Goal: Transaction & Acquisition: Purchase product/service

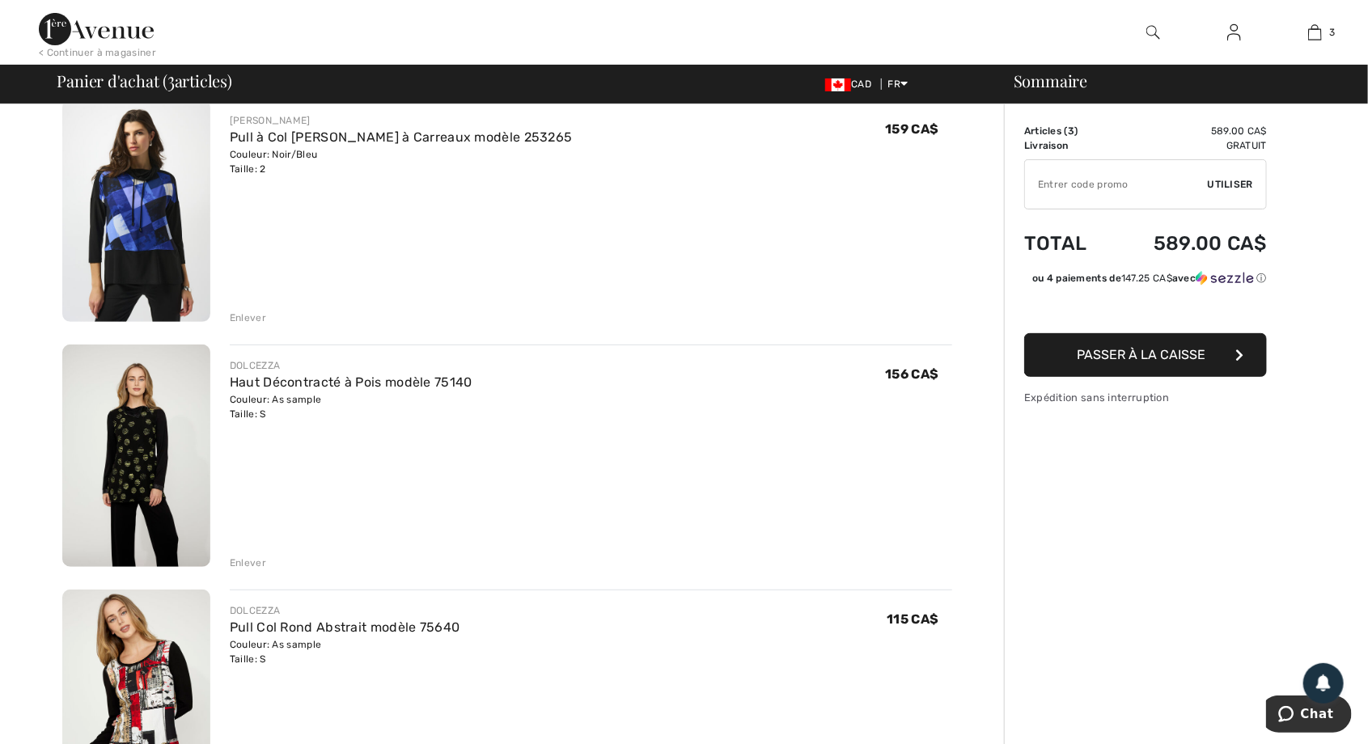
scroll to position [137, 0]
click at [137, 201] on img at bounding box center [136, 210] width 148 height 222
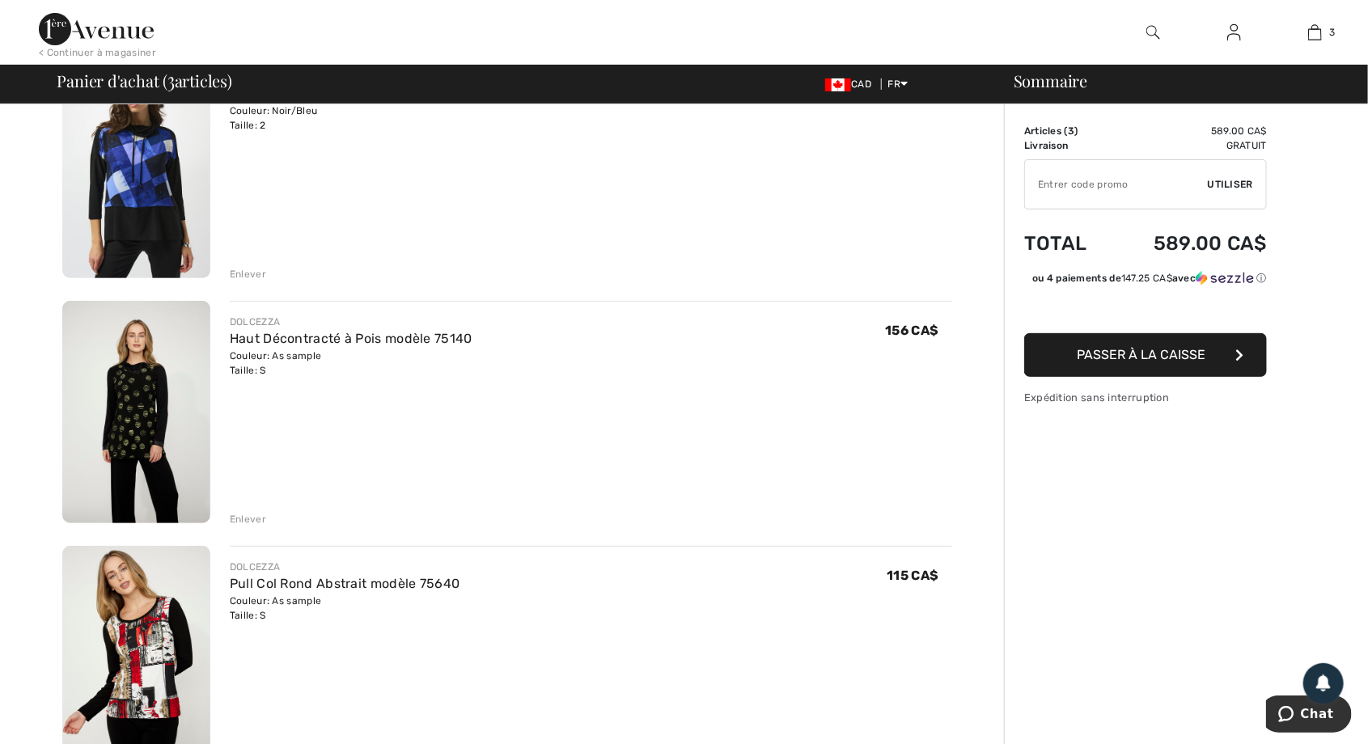
scroll to position [189, 0]
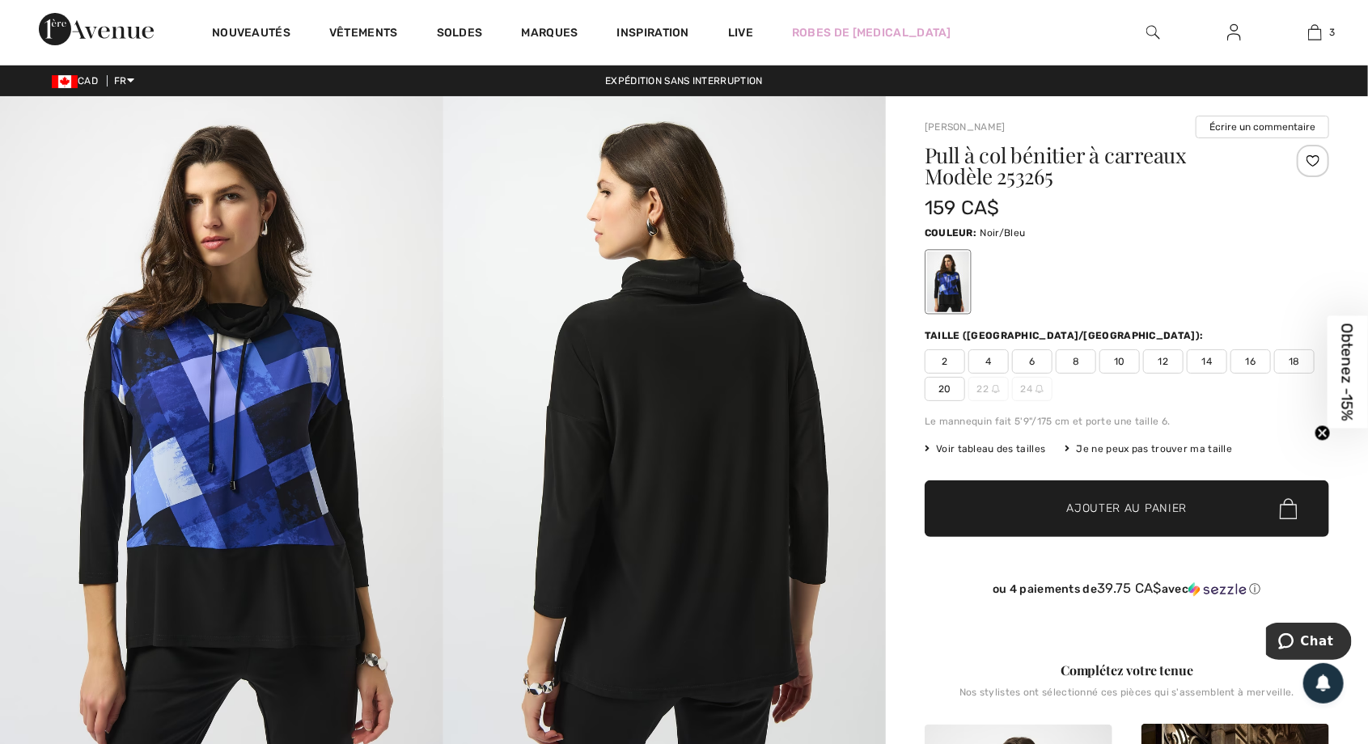
click at [354, 423] on img at bounding box center [221, 428] width 443 height 664
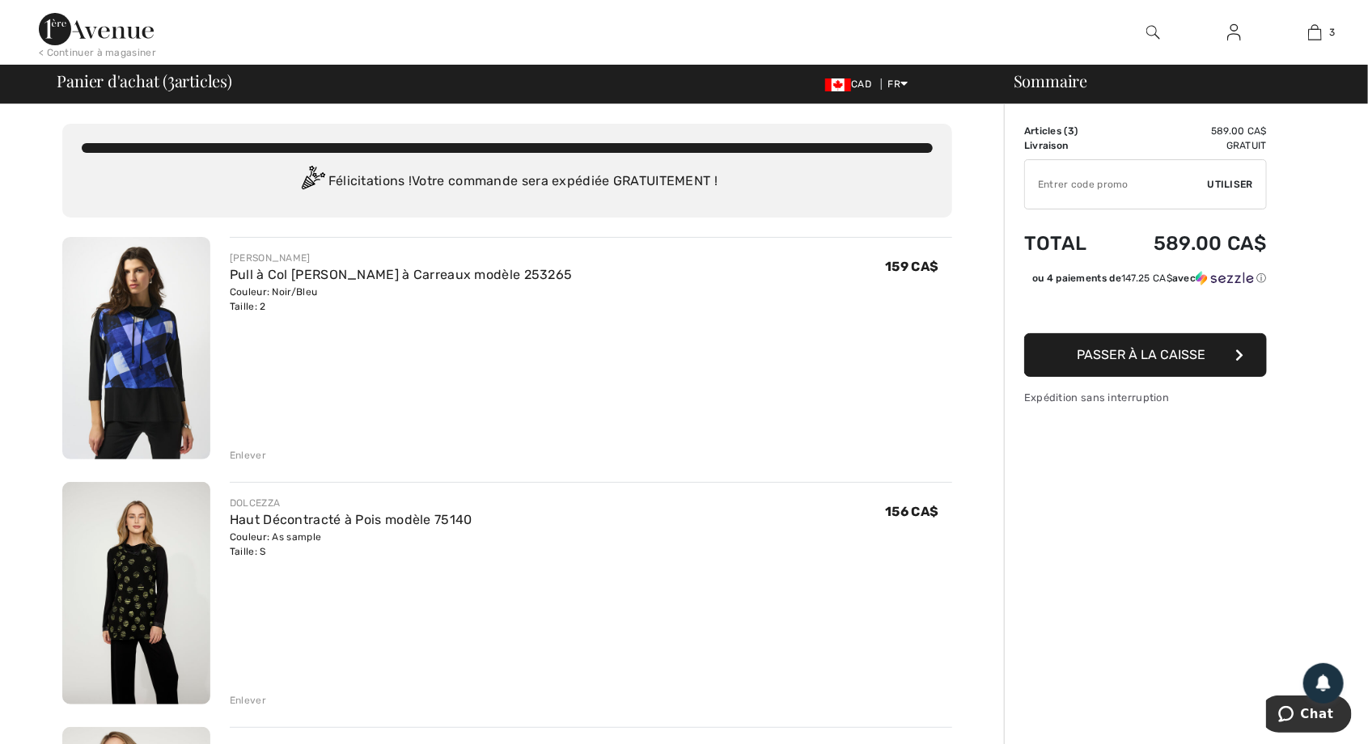
click at [267, 307] on div "Couleur: Noir/Bleu Taille: 2" at bounding box center [401, 299] width 343 height 29
click at [290, 315] on div "JOSEPH RIBKOFF Pull à Col Bénitier à Carreaux modèle 253265 Couleur: Noir/Bleu …" at bounding box center [591, 350] width 722 height 226
click at [353, 321] on div "JOSEPH RIBKOFF Pull à Col Bénitier à Carreaux modèle 253265 Couleur: Noir/Bleu …" at bounding box center [591, 350] width 722 height 226
click at [285, 305] on div "Couleur: Noir/Bleu Taille: 2" at bounding box center [401, 299] width 343 height 29
click at [274, 311] on div "Couleur: Noir/Bleu Taille: 2" at bounding box center [401, 299] width 343 height 29
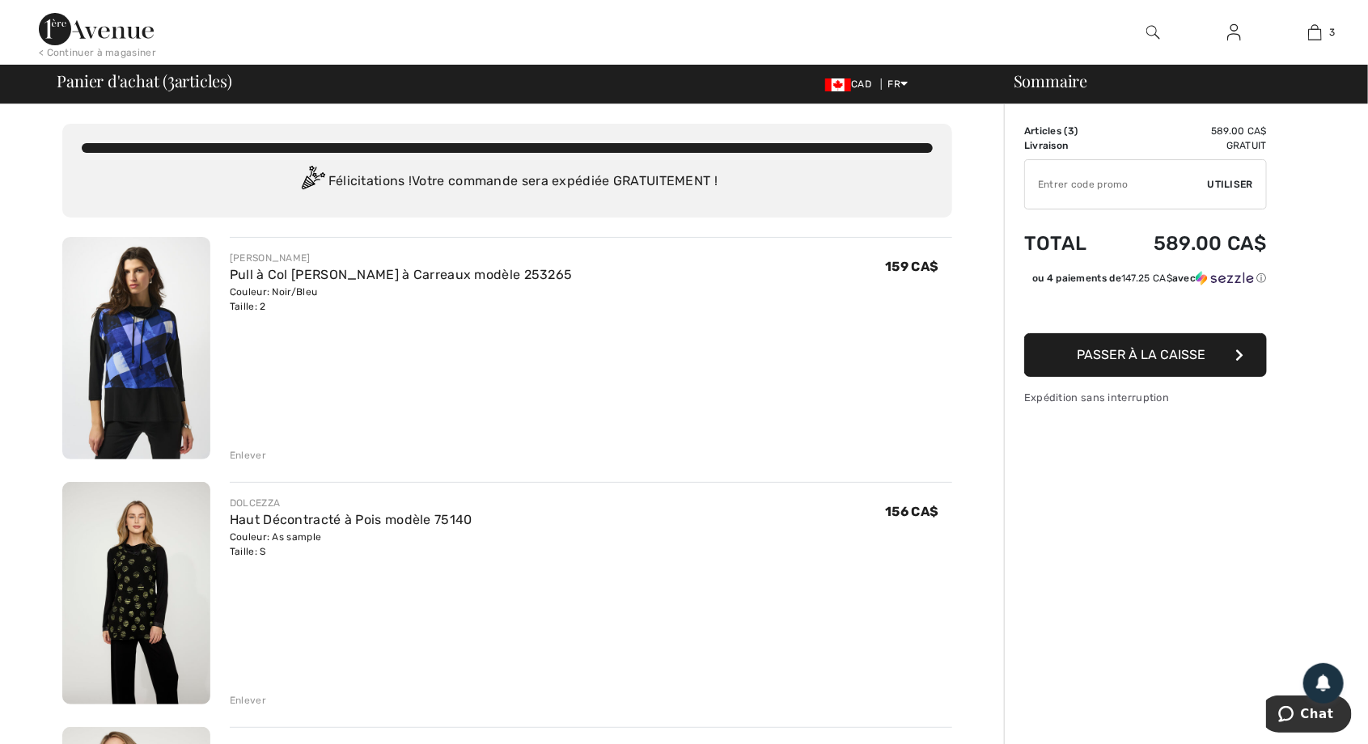
click at [270, 311] on div "Couleur: Noir/Bleu Taille: 2" at bounding box center [401, 299] width 343 height 29
click at [289, 315] on div "JOSEPH RIBKOFF Pull à Col Bénitier à Carreaux modèle 253265 Couleur: Noir/Bleu …" at bounding box center [591, 350] width 722 height 226
click at [155, 347] on img at bounding box center [136, 348] width 148 height 222
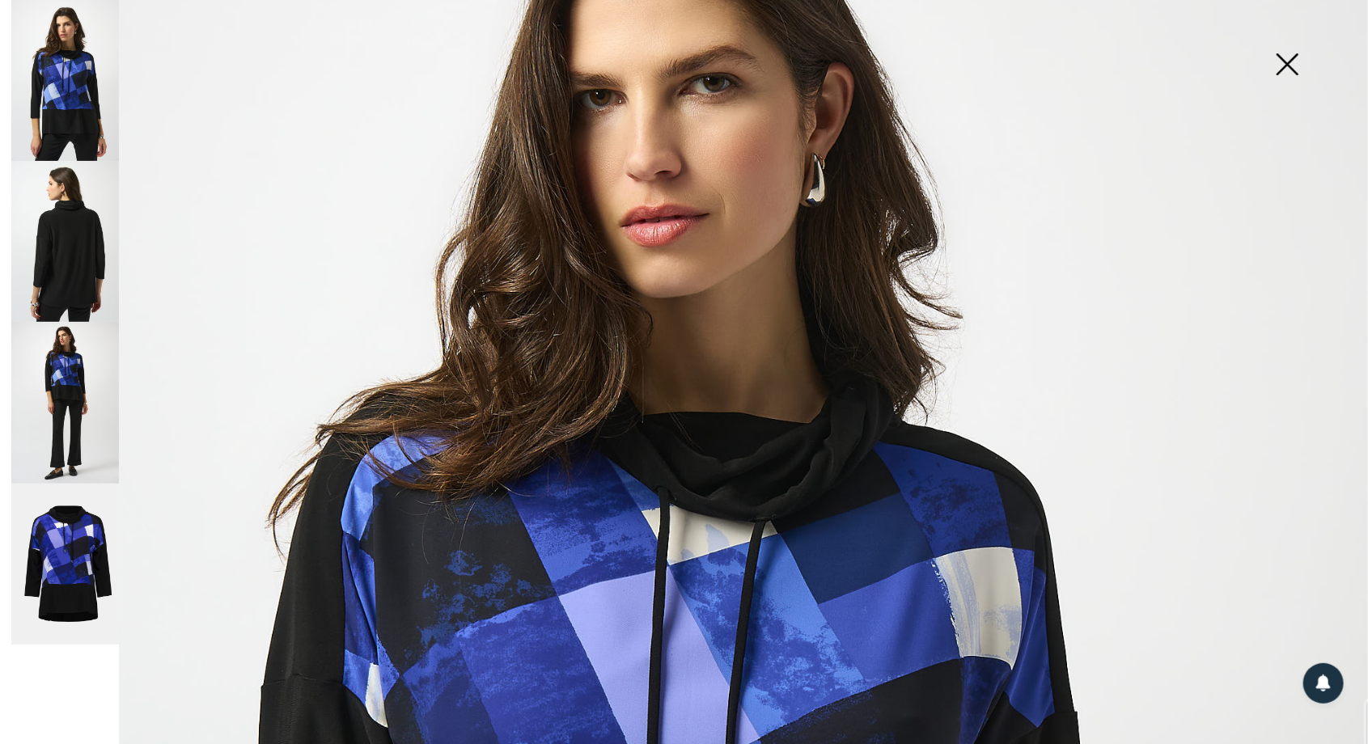
scroll to position [227, 0]
click at [1292, 60] on img at bounding box center [1286, 65] width 81 height 83
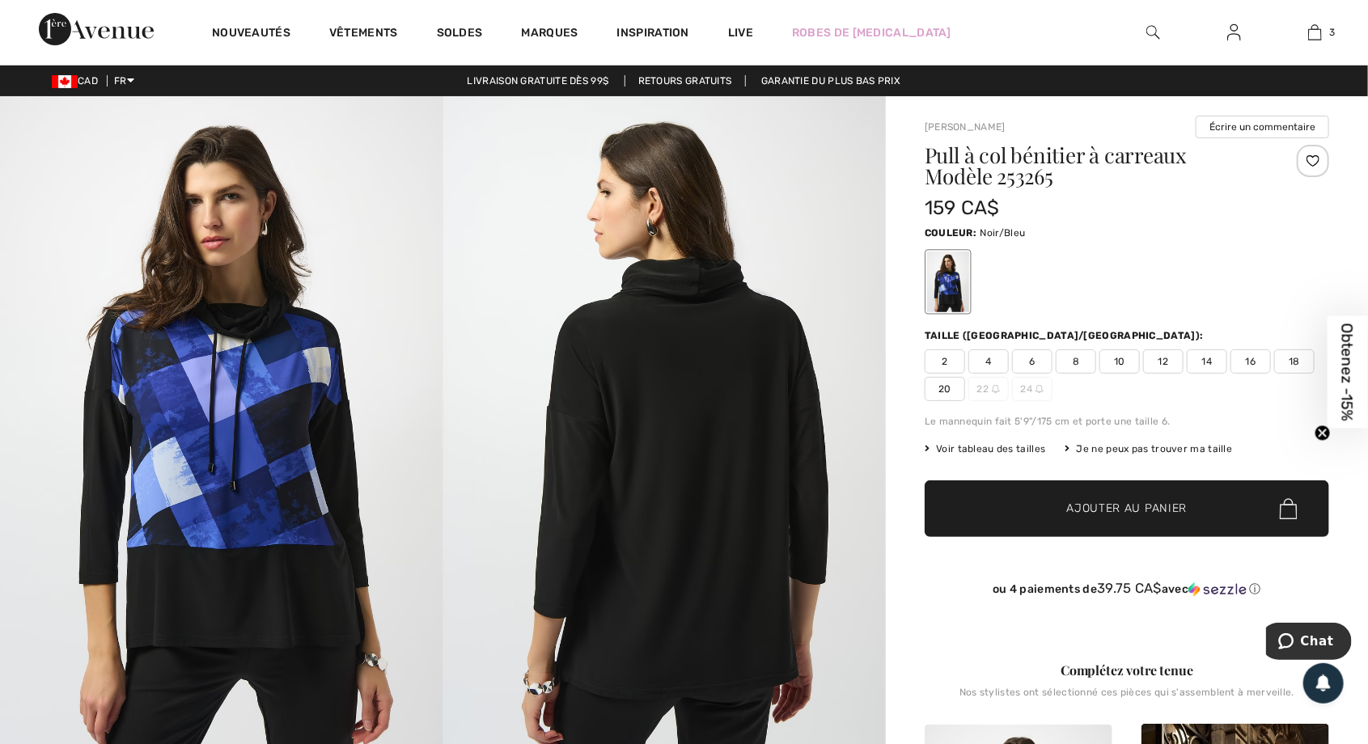
click at [993, 360] on span "4" at bounding box center [988, 361] width 40 height 24
click at [1157, 514] on span "Ajouter au panier" at bounding box center [1127, 509] width 121 height 17
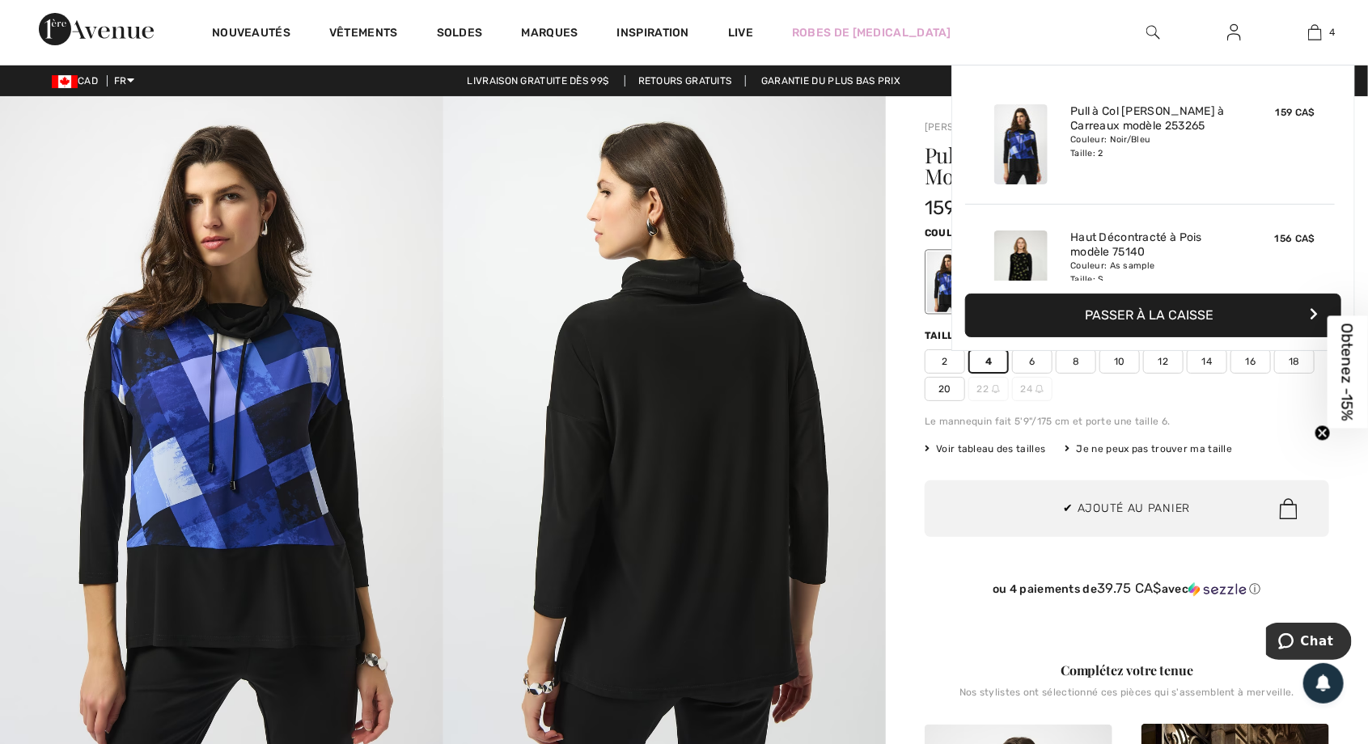
scroll to position [301, 0]
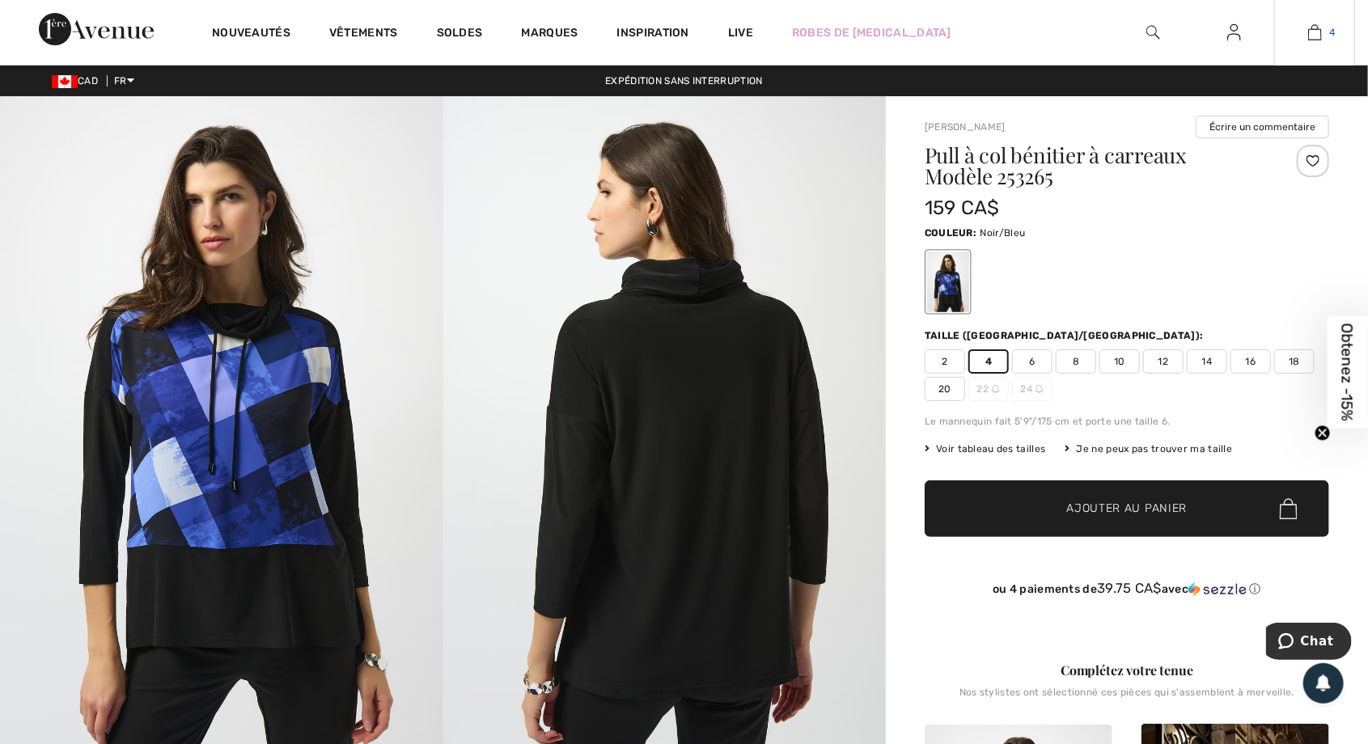
click at [1335, 32] on span "4" at bounding box center [1333, 32] width 6 height 15
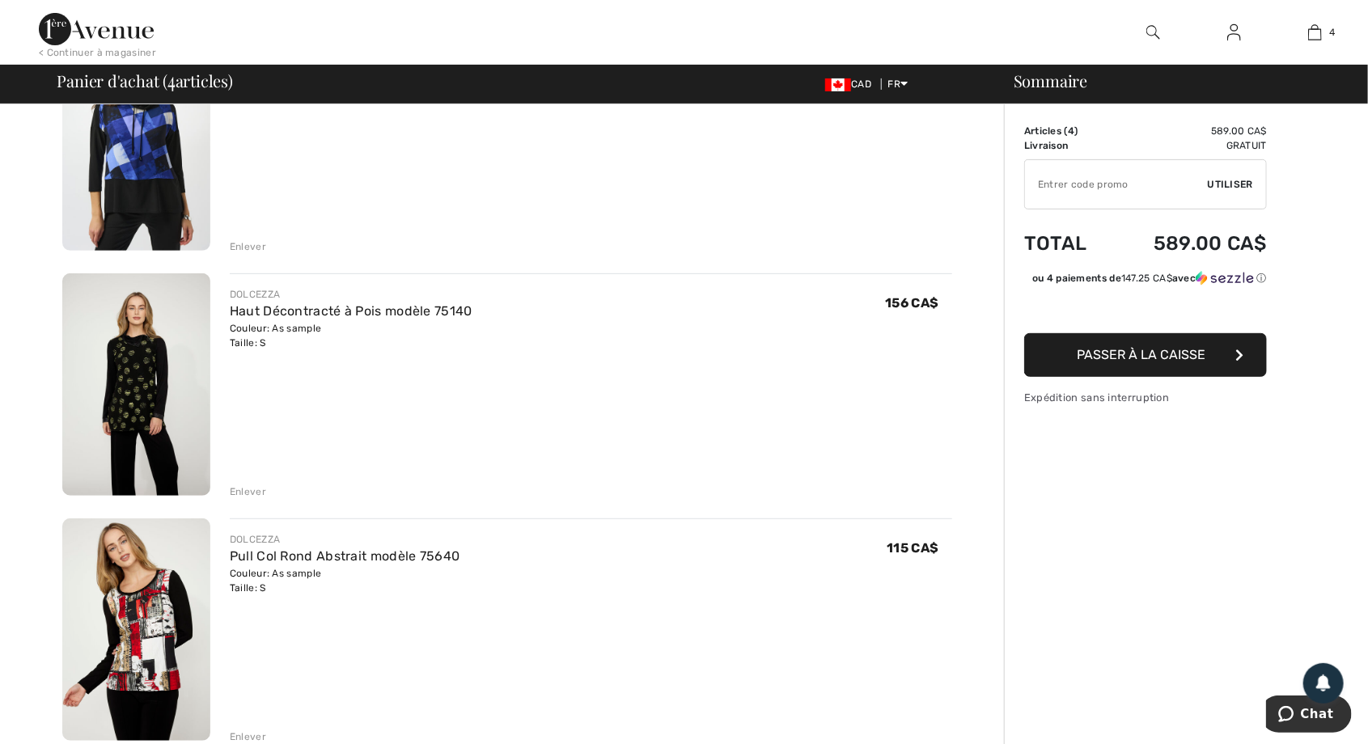
scroll to position [197, 0]
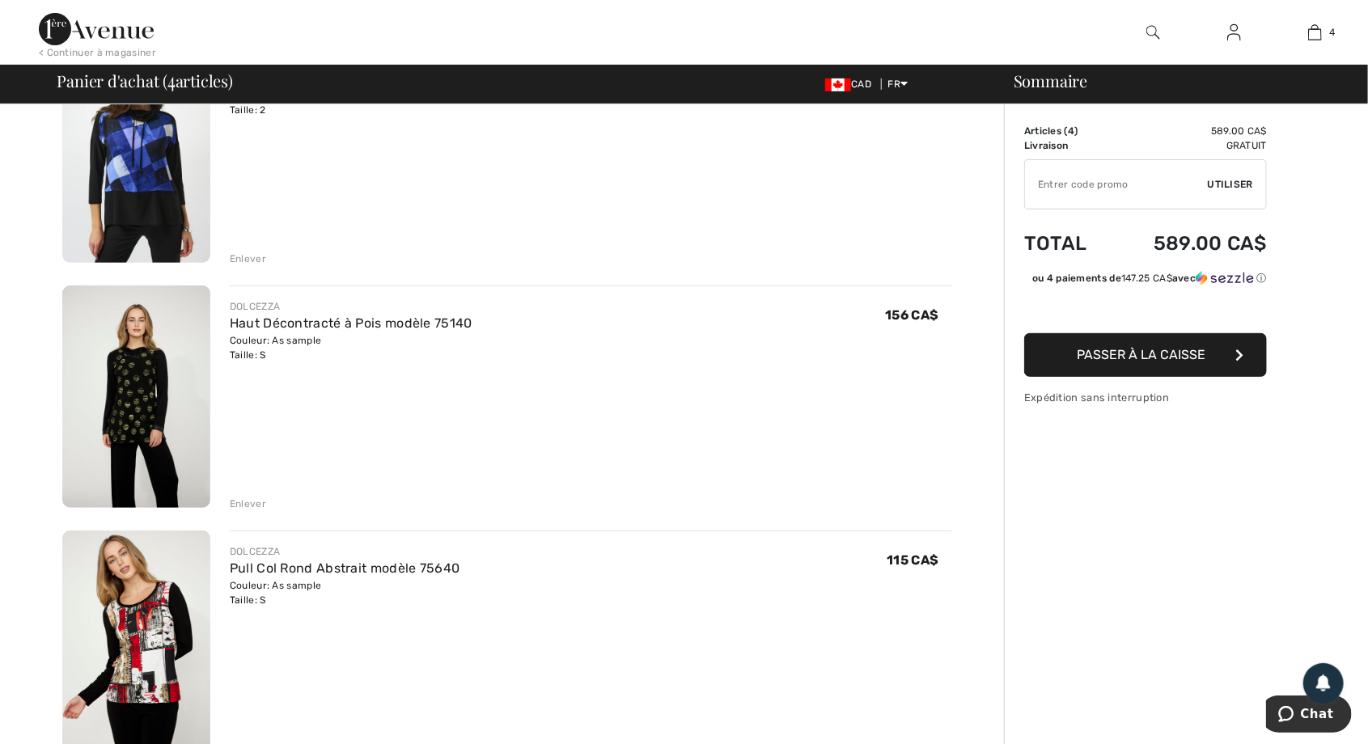
click at [256, 256] on div "Enlever" at bounding box center [248, 259] width 36 height 15
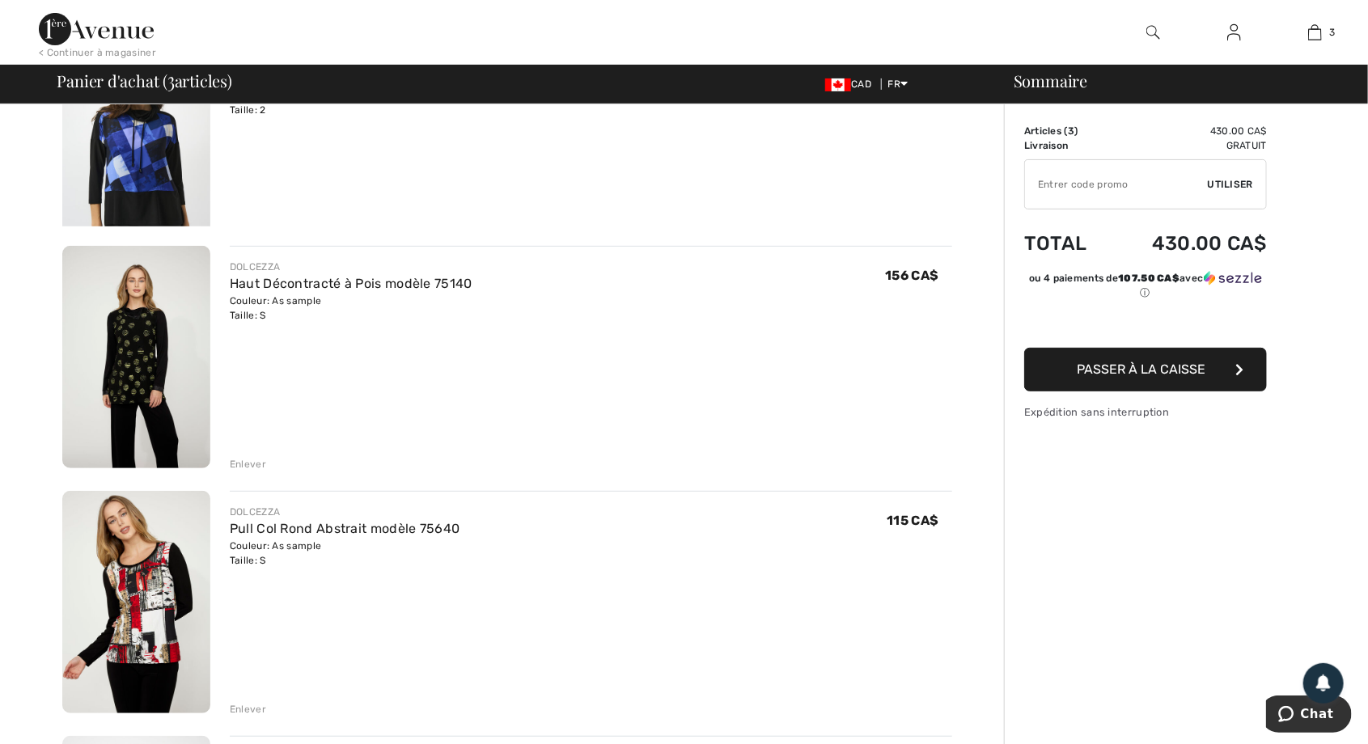
scroll to position [177, 0]
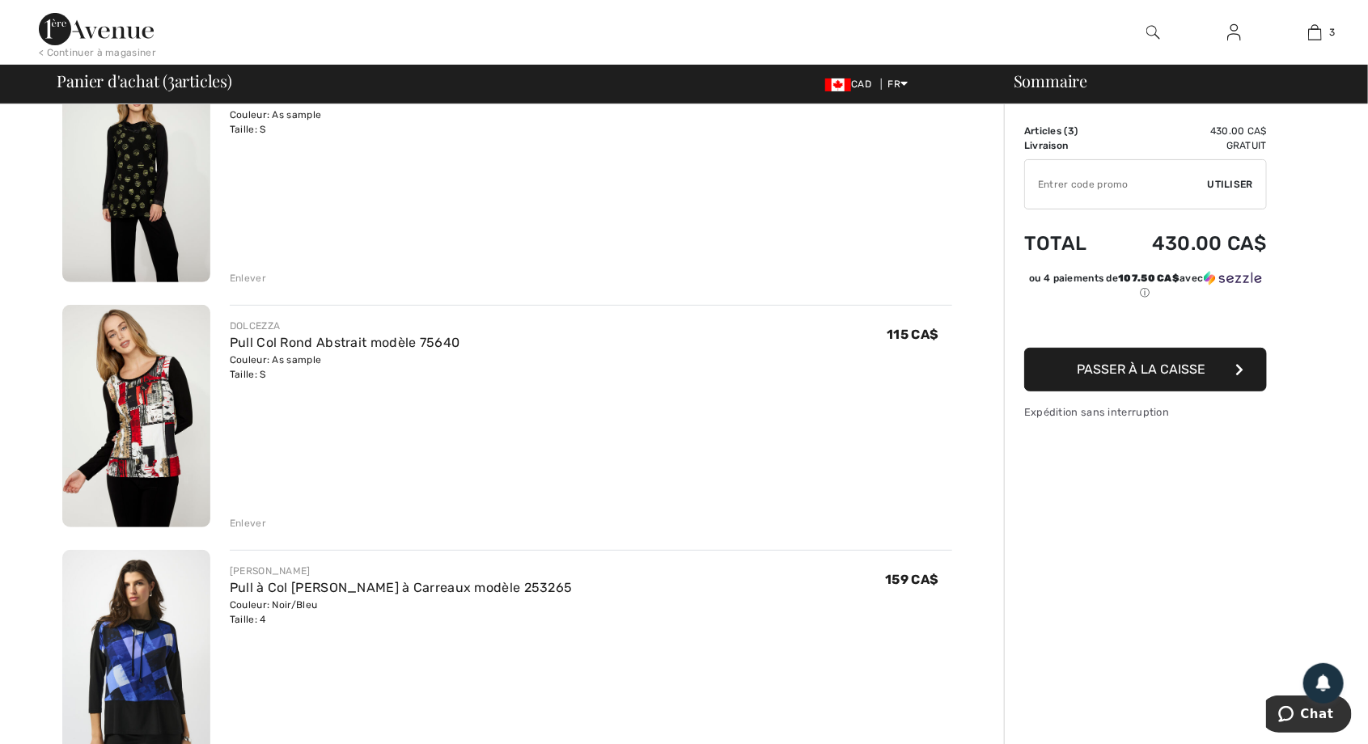
click at [1119, 360] on button "Passer à la caisse" at bounding box center [1145, 370] width 243 height 44
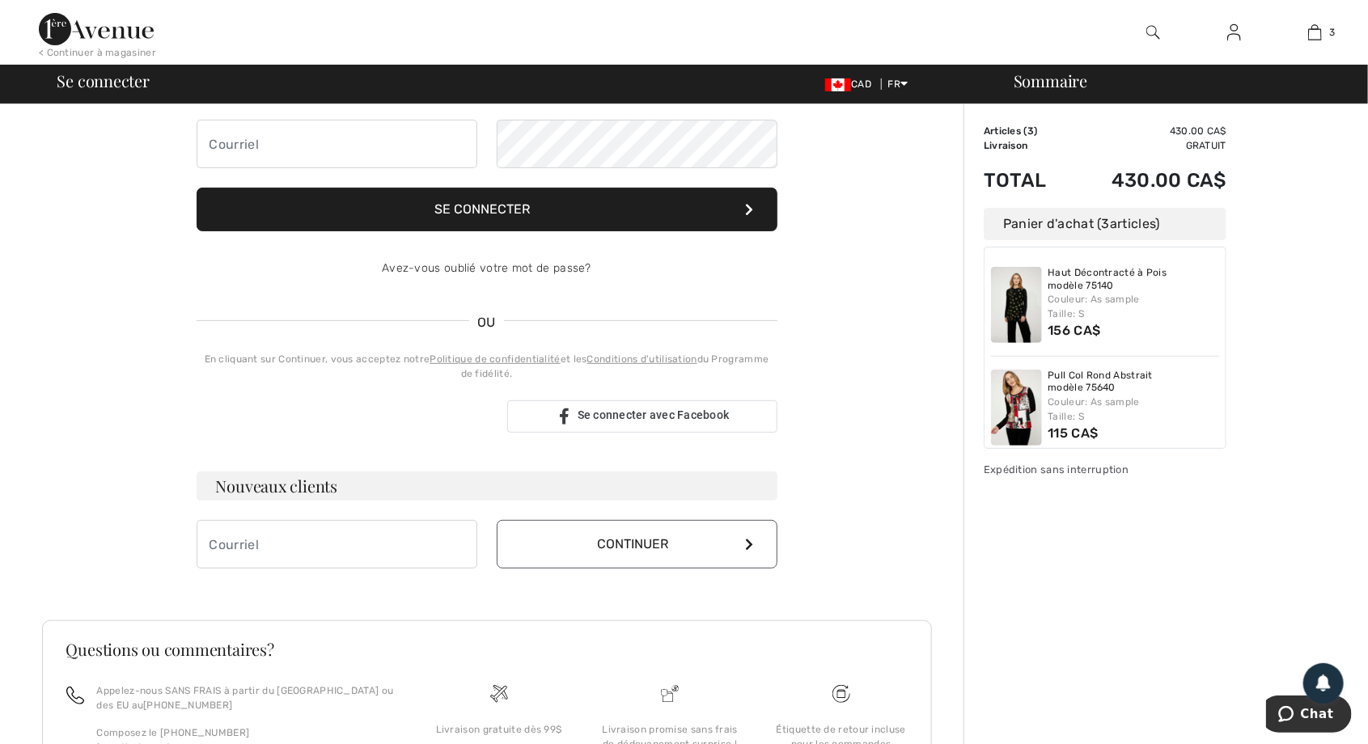
scroll to position [154, 0]
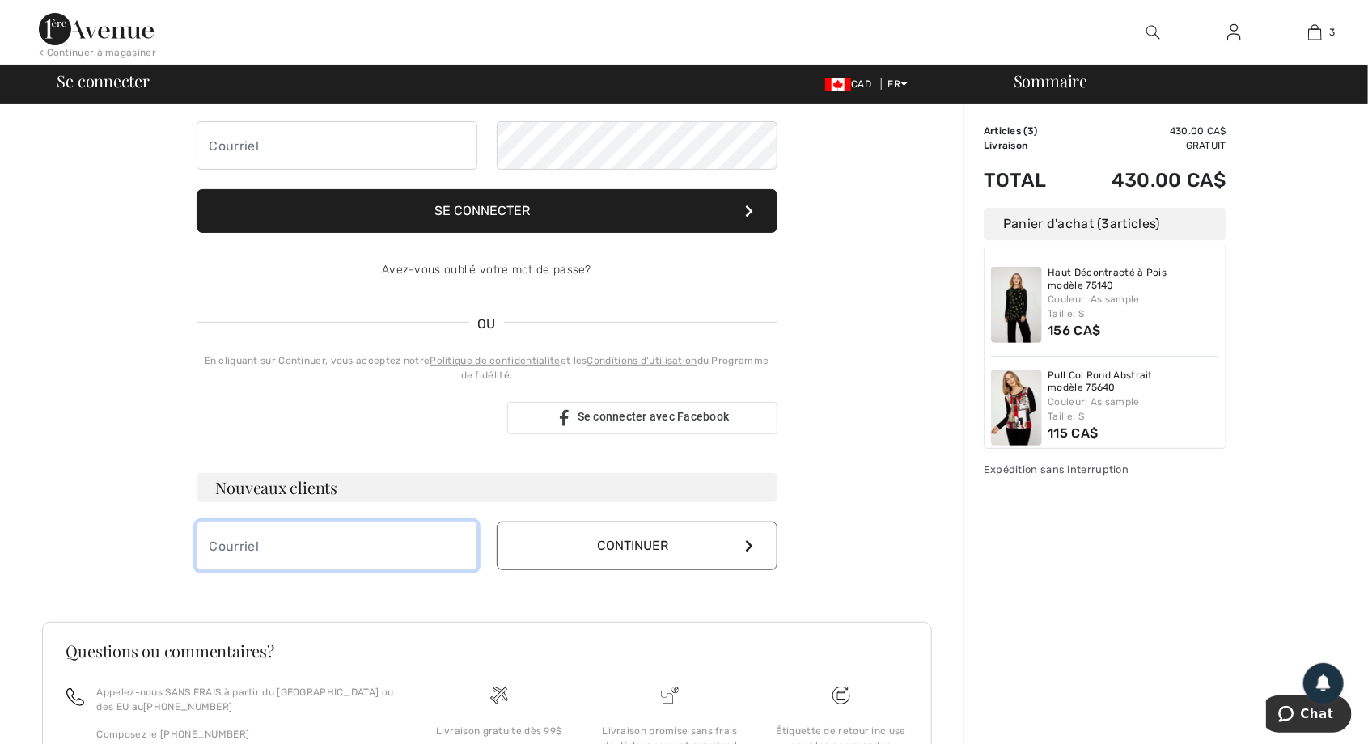
click at [262, 548] on input "email" at bounding box center [337, 546] width 281 height 49
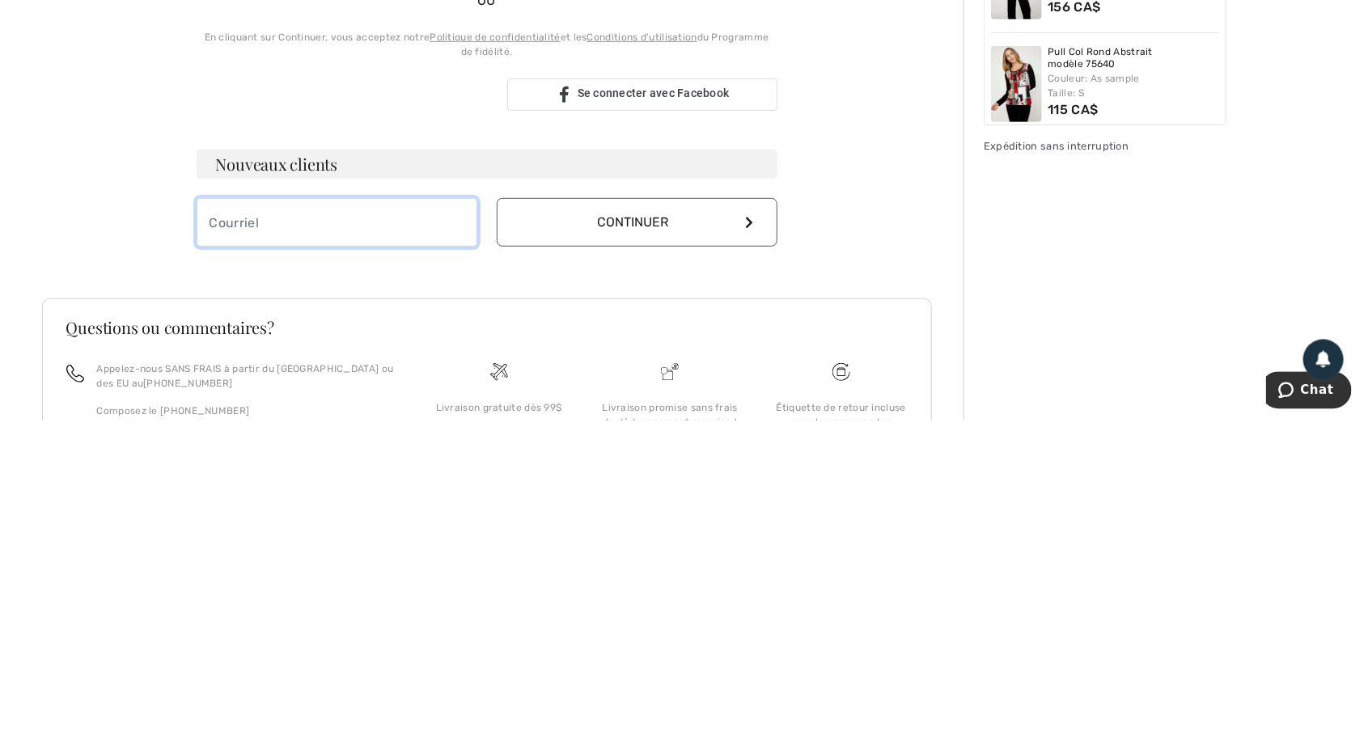
scroll to position [157, 0]
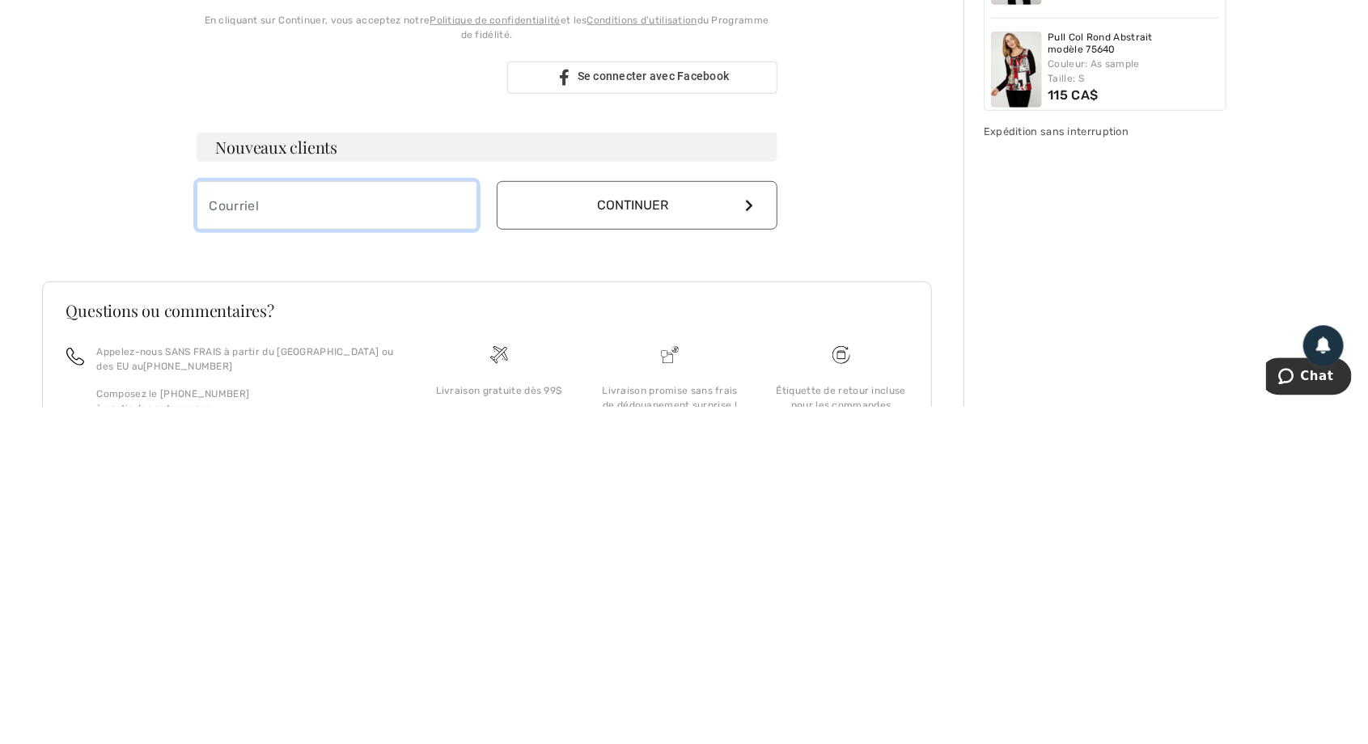
click at [258, 534] on input "email" at bounding box center [337, 543] width 281 height 49
click at [247, 545] on input "email" at bounding box center [337, 543] width 281 height 49
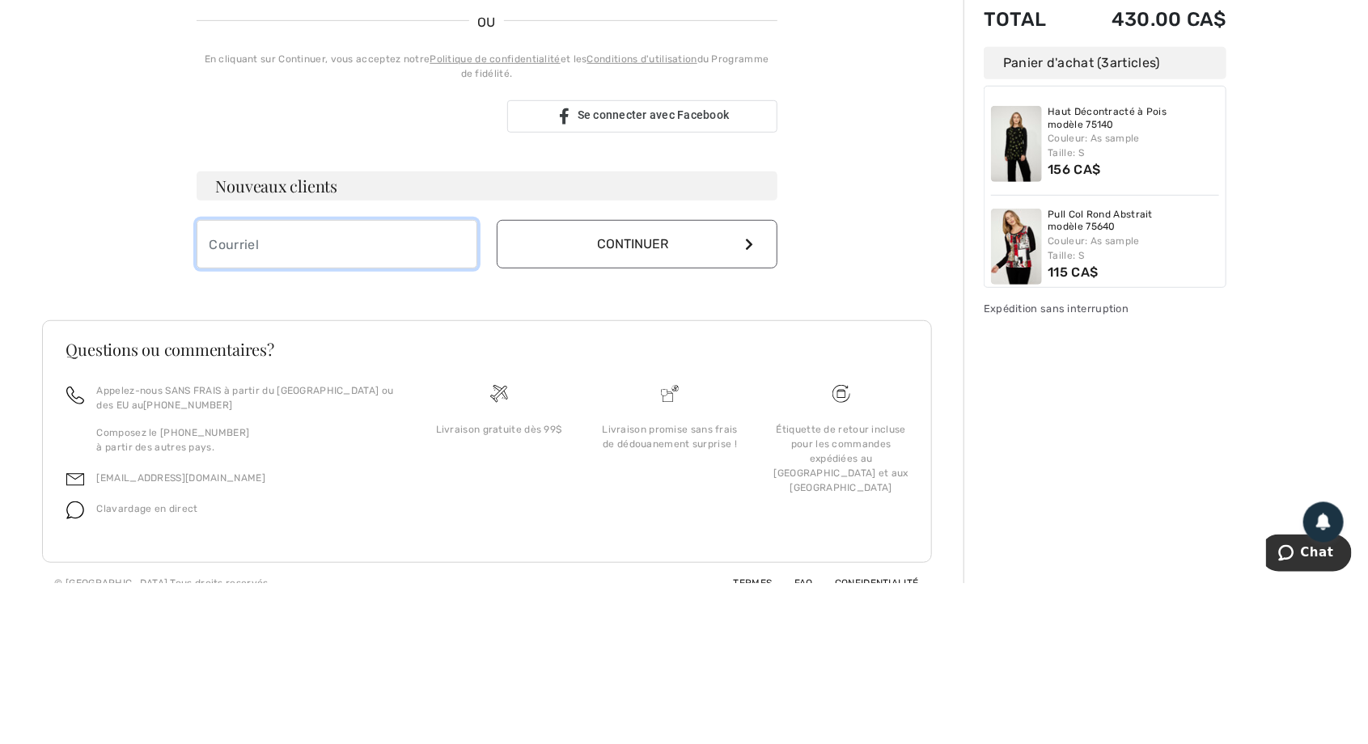
scroll to position [295, 0]
click at [353, 409] on input "email" at bounding box center [337, 405] width 281 height 49
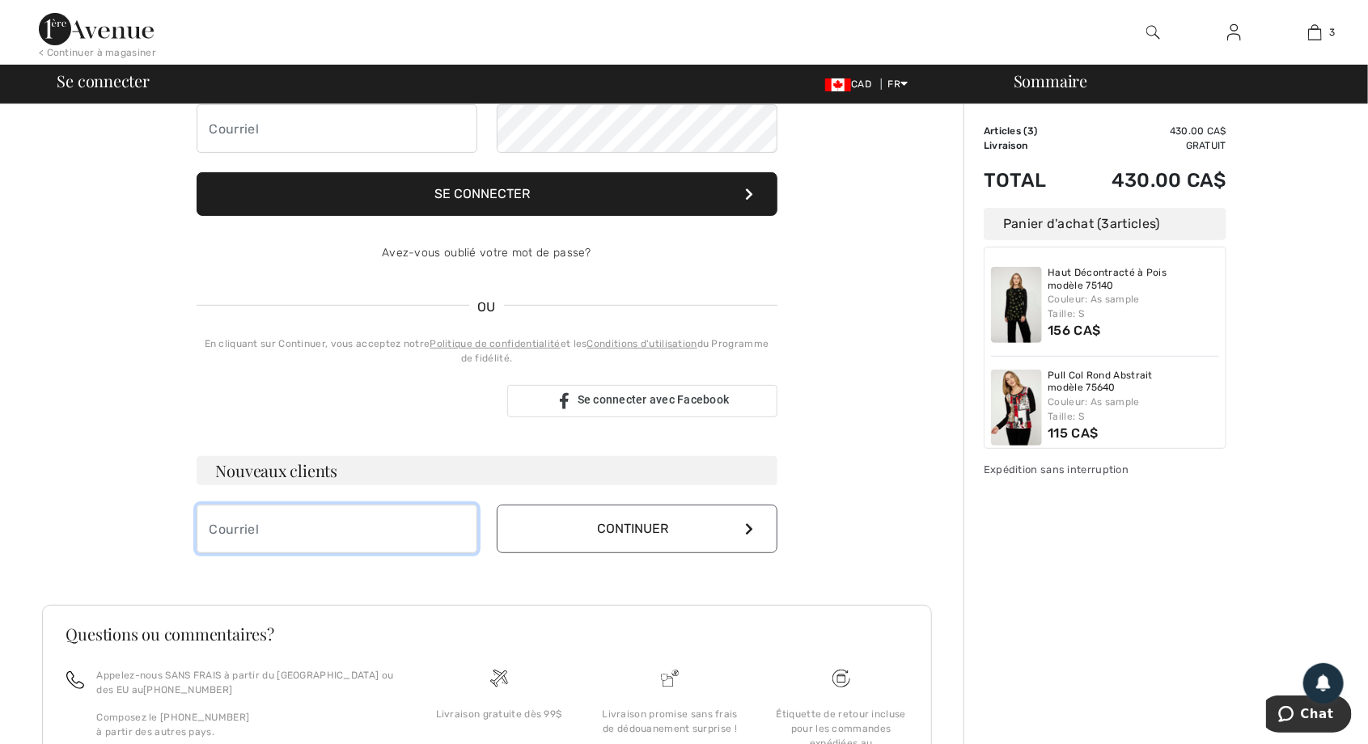
scroll to position [0, 0]
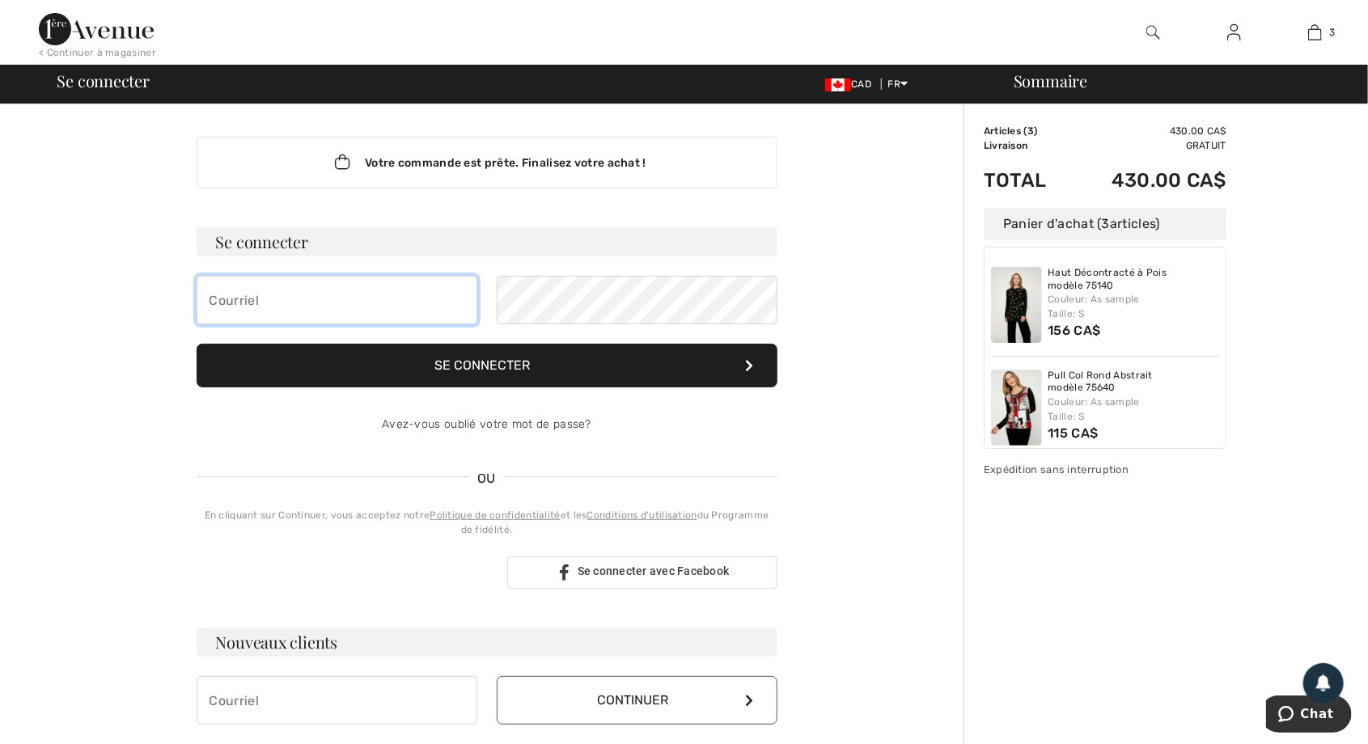
click at [260, 299] on input "email" at bounding box center [337, 300] width 281 height 49
type input "[EMAIL_ADDRESS][DOMAIN_NAME]"
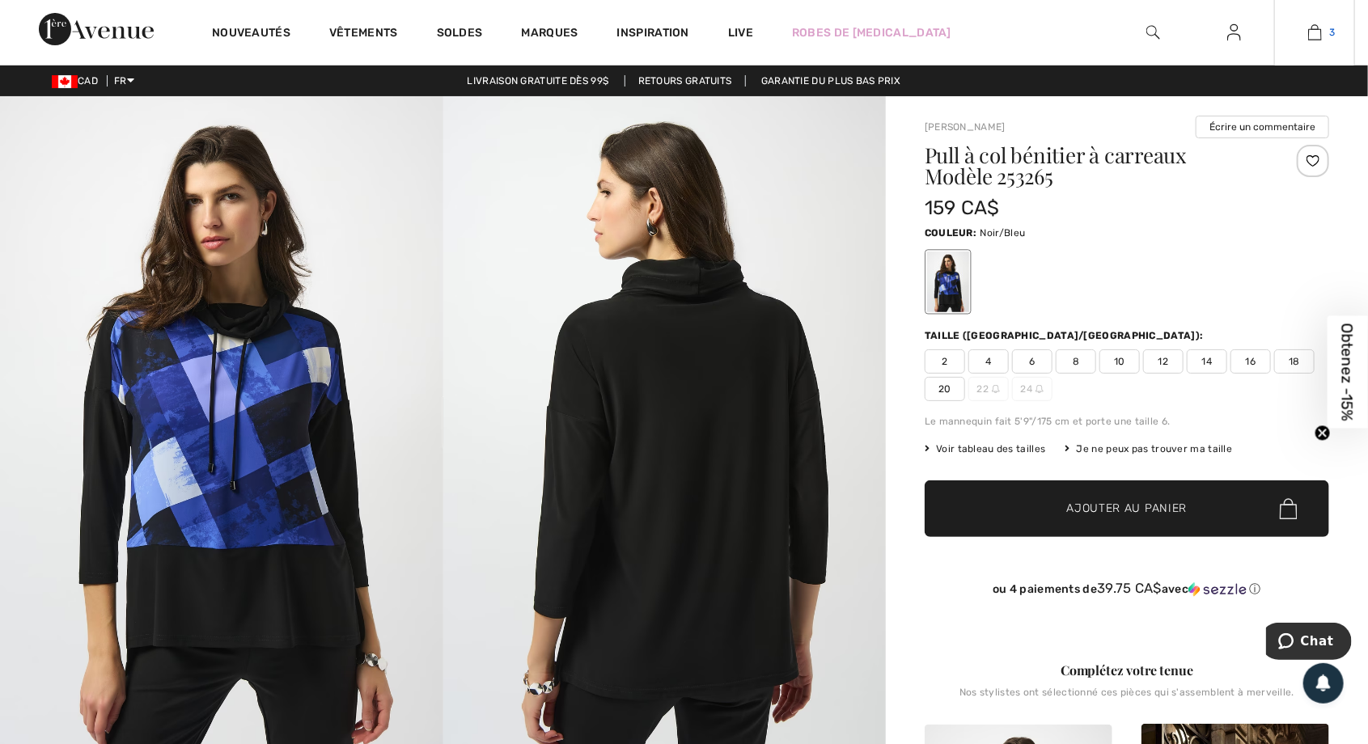
click at [1305, 24] on link "3" at bounding box center [1314, 32] width 79 height 19
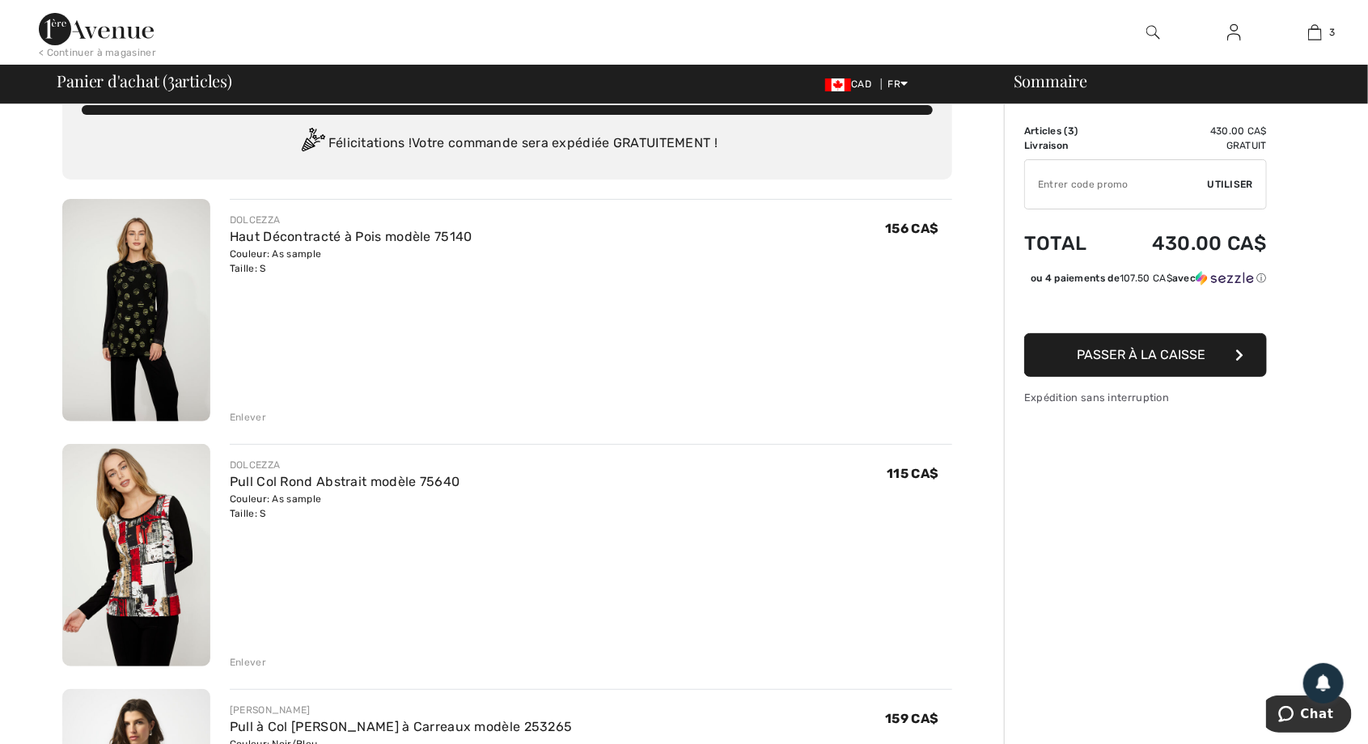
scroll to position [36, 0]
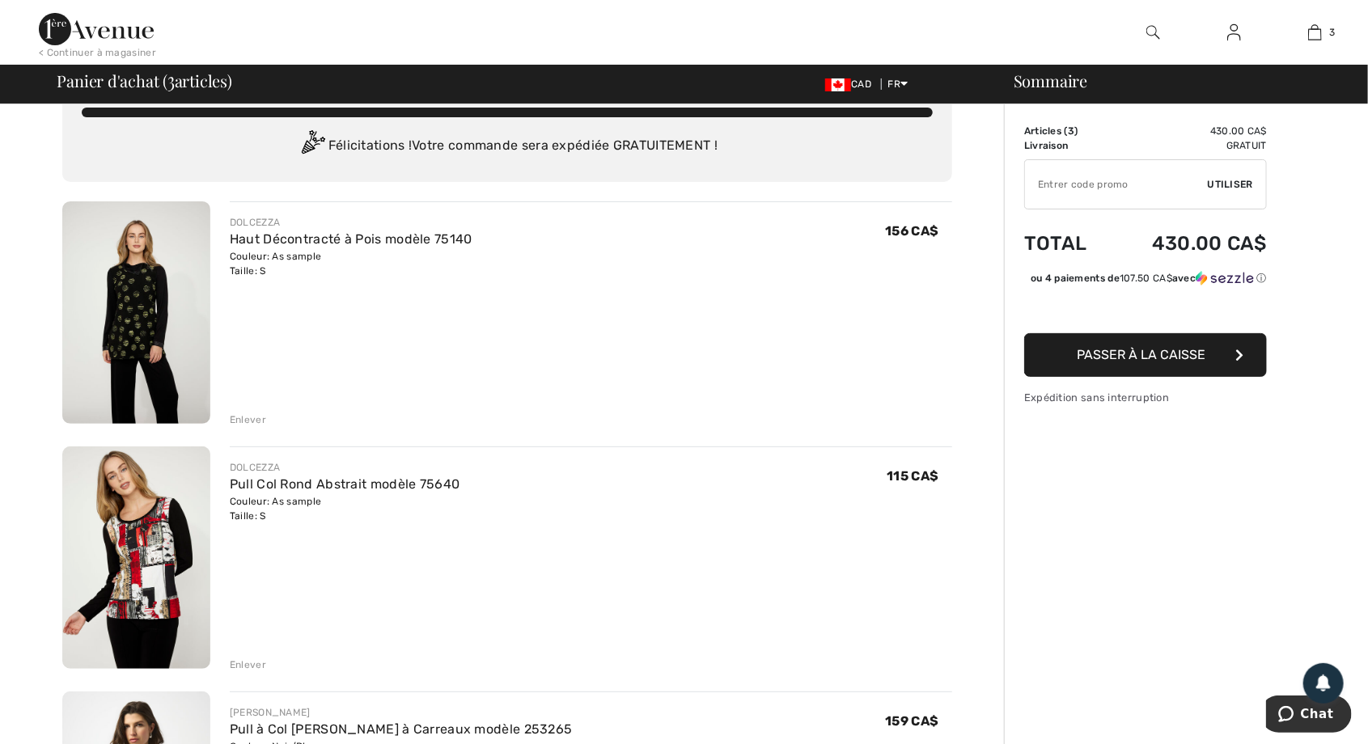
click at [1162, 362] on span "Passer à la caisse" at bounding box center [1141, 354] width 129 height 15
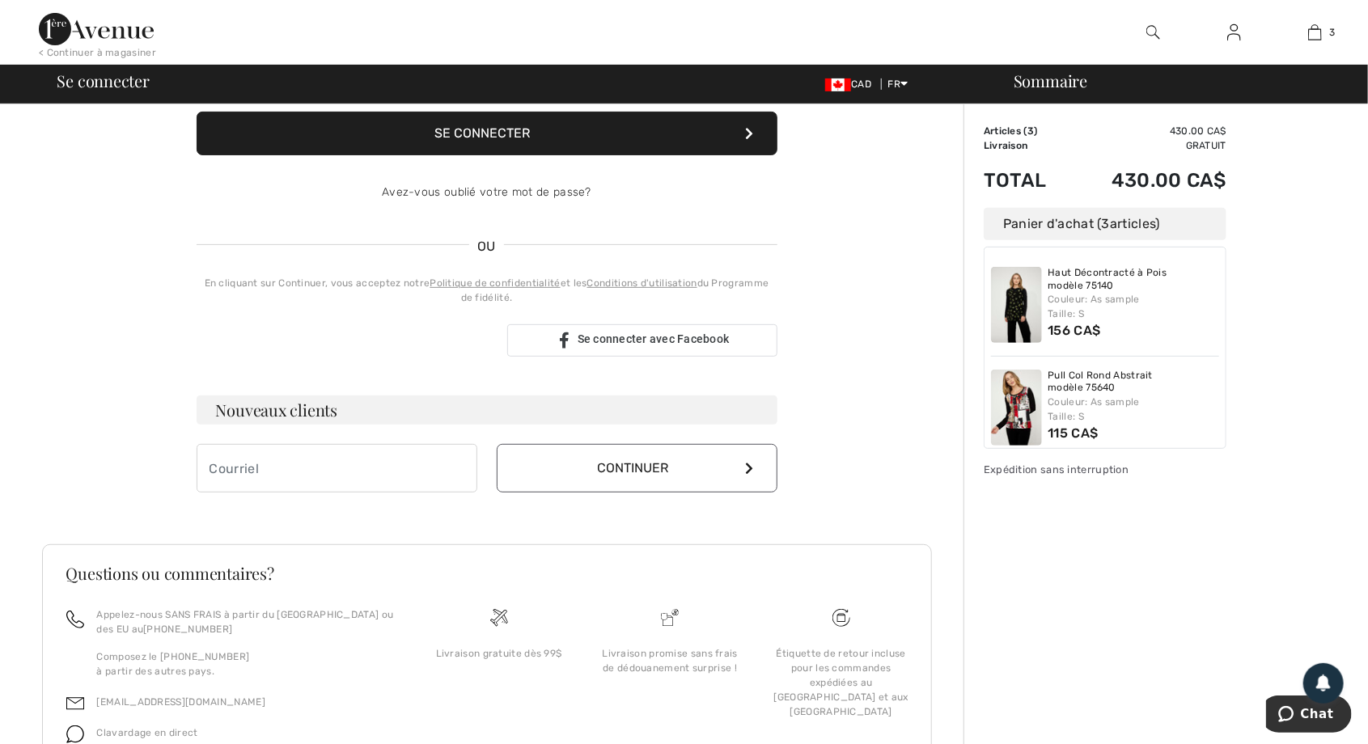
scroll to position [233, 0]
click at [279, 467] on input "email" at bounding box center [337, 467] width 281 height 49
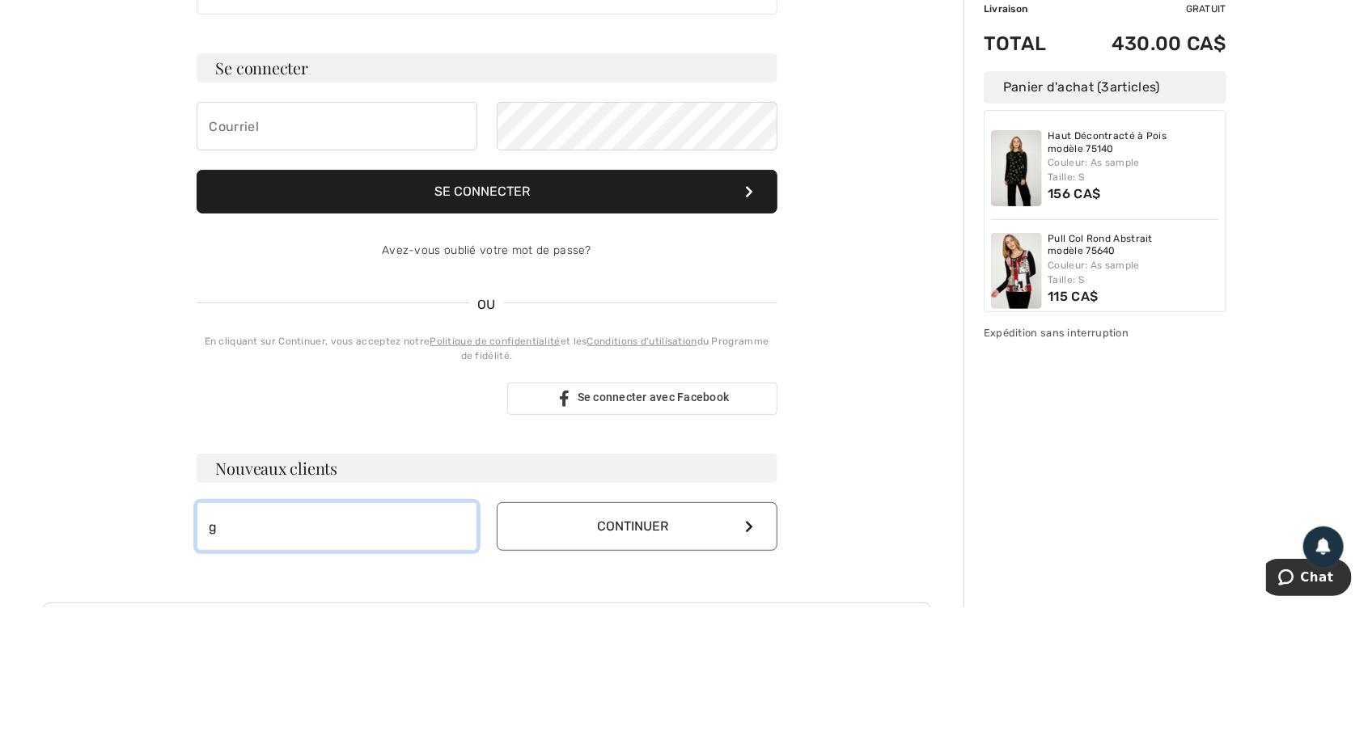
scroll to position [37, 0]
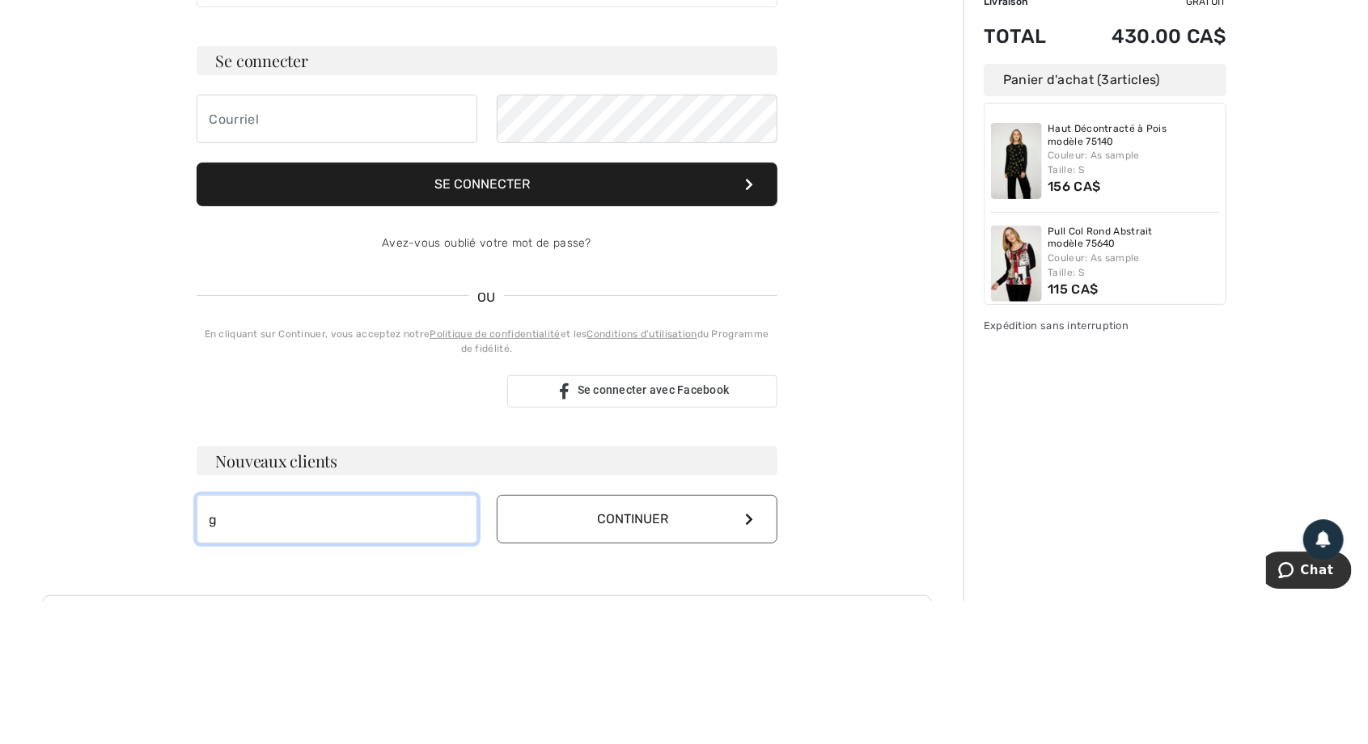
type input "g"
click at [489, 324] on button "Se connecter" at bounding box center [487, 329] width 581 height 44
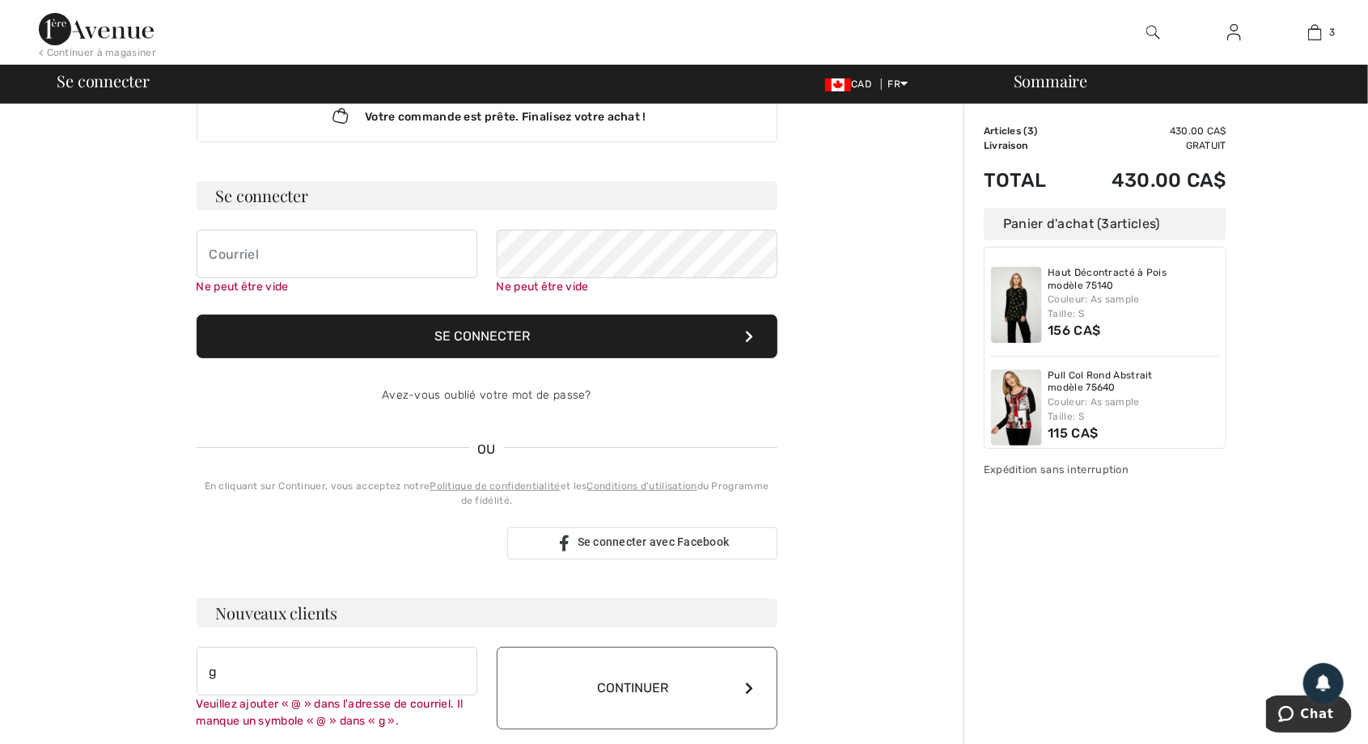
scroll to position [0, 0]
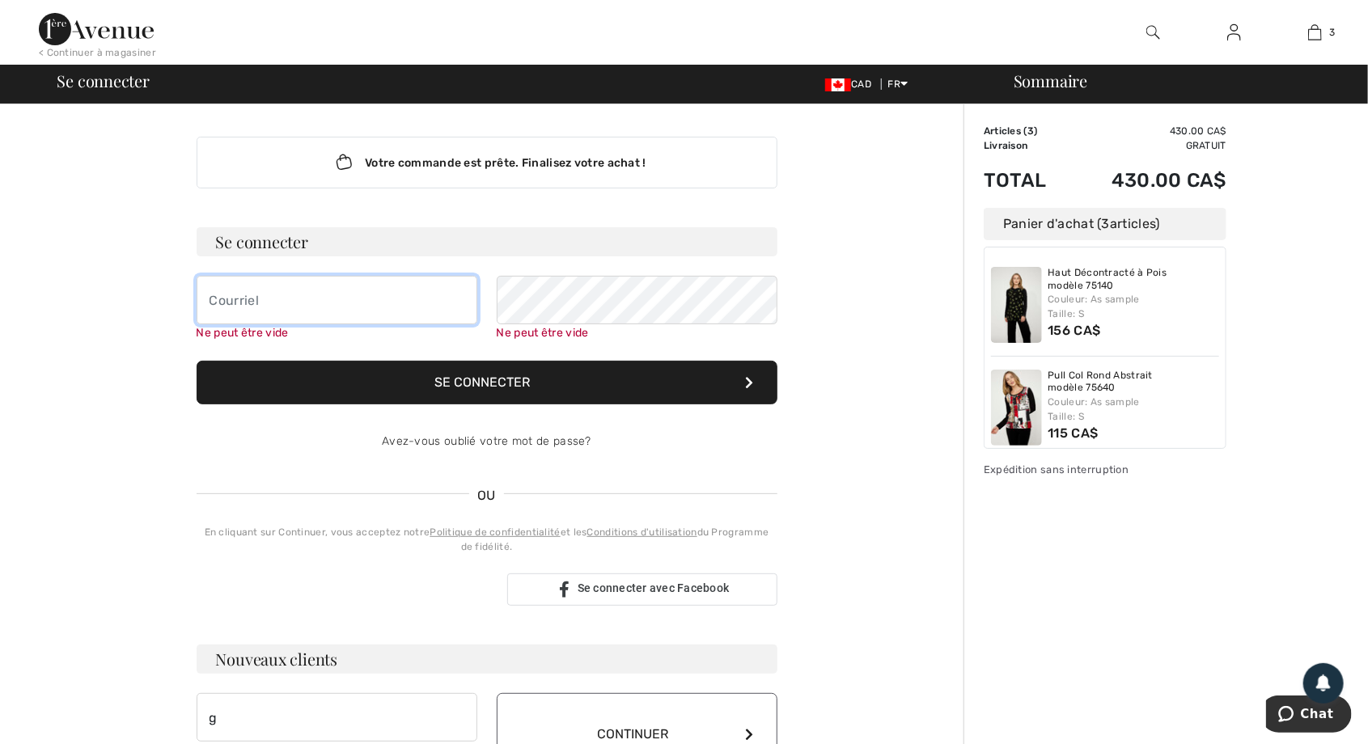
click at [260, 303] on input "email" at bounding box center [337, 300] width 281 height 49
type input "mariellenantais@gmail.com"
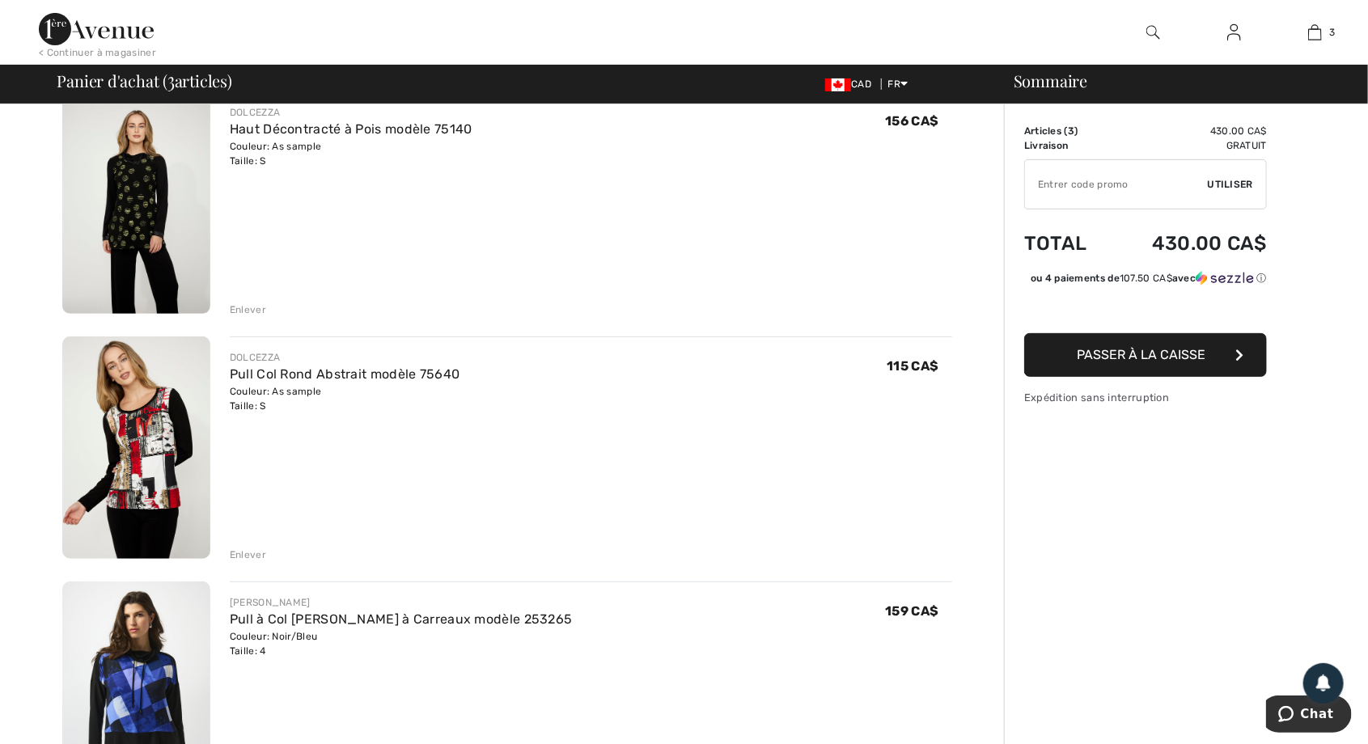
scroll to position [146, 0]
click at [1129, 362] on span "Passer à la caisse" at bounding box center [1141, 354] width 129 height 15
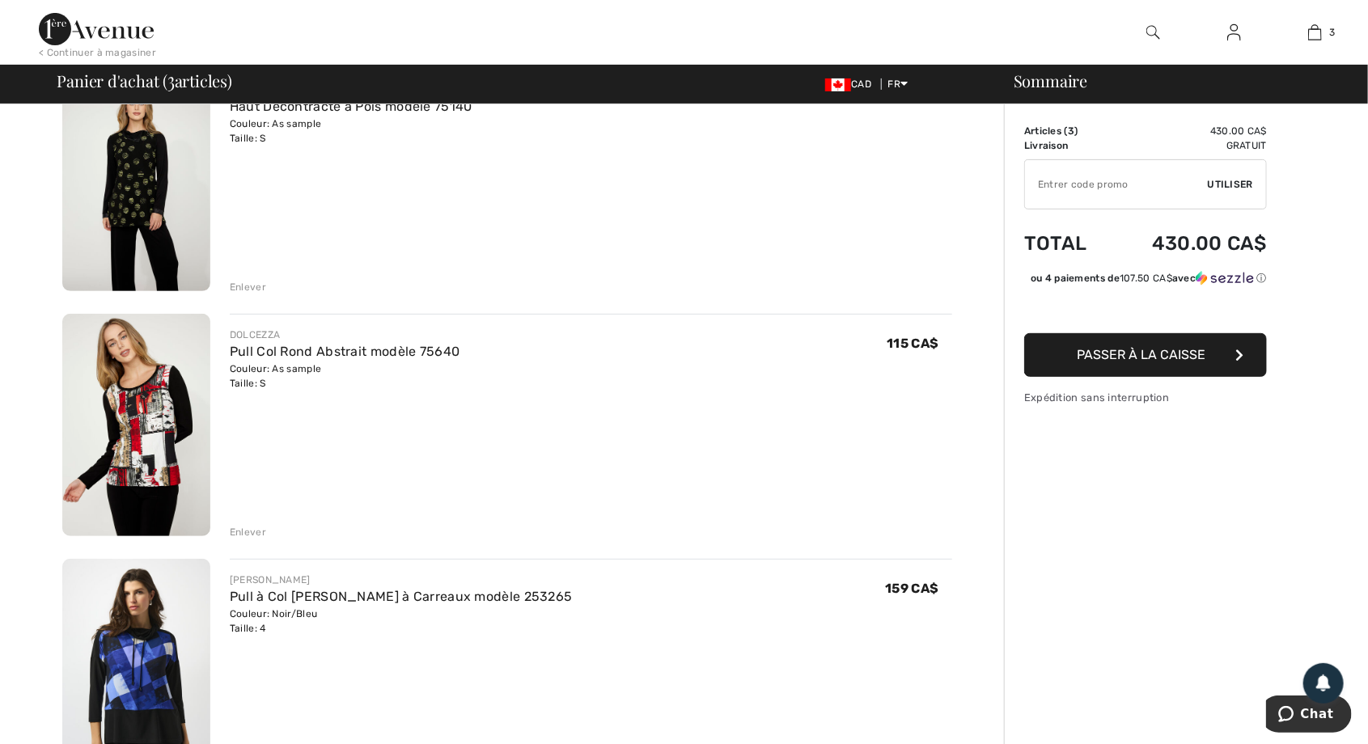
scroll to position [198, 0]
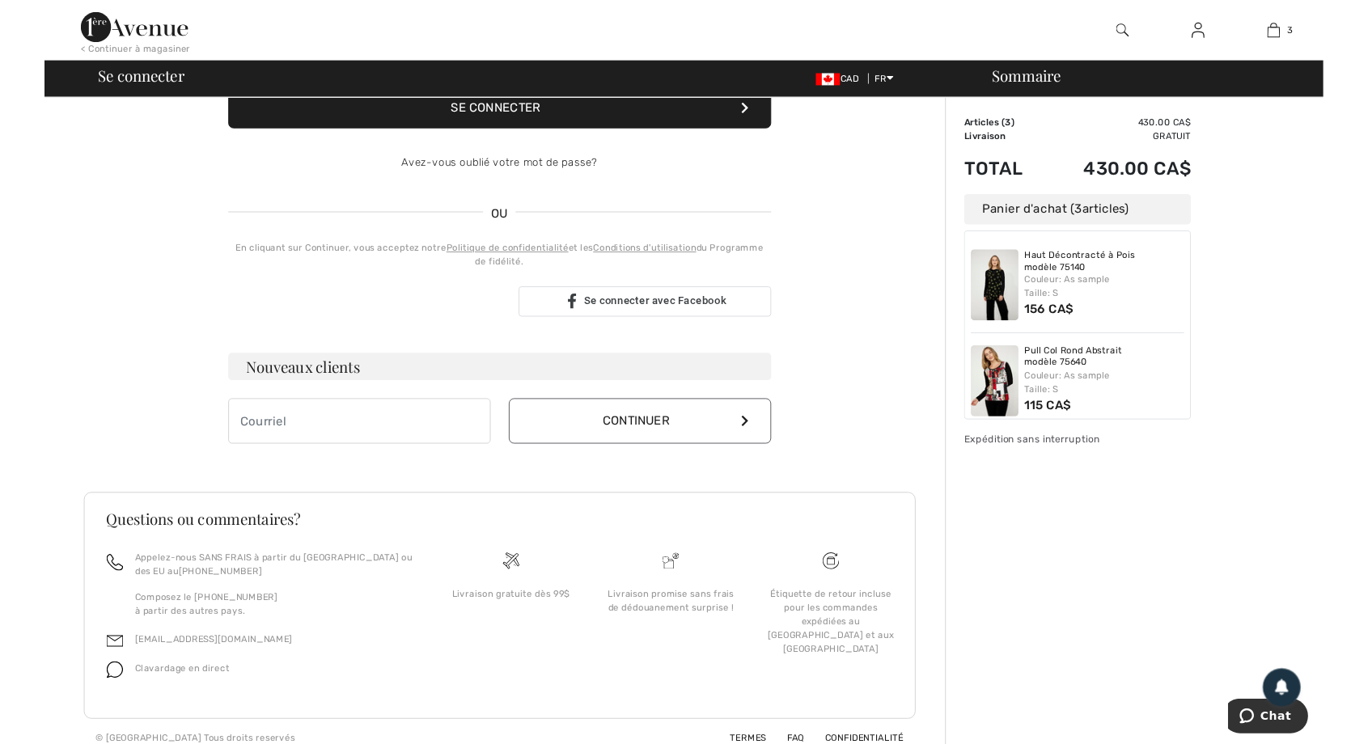
scroll to position [260, 0]
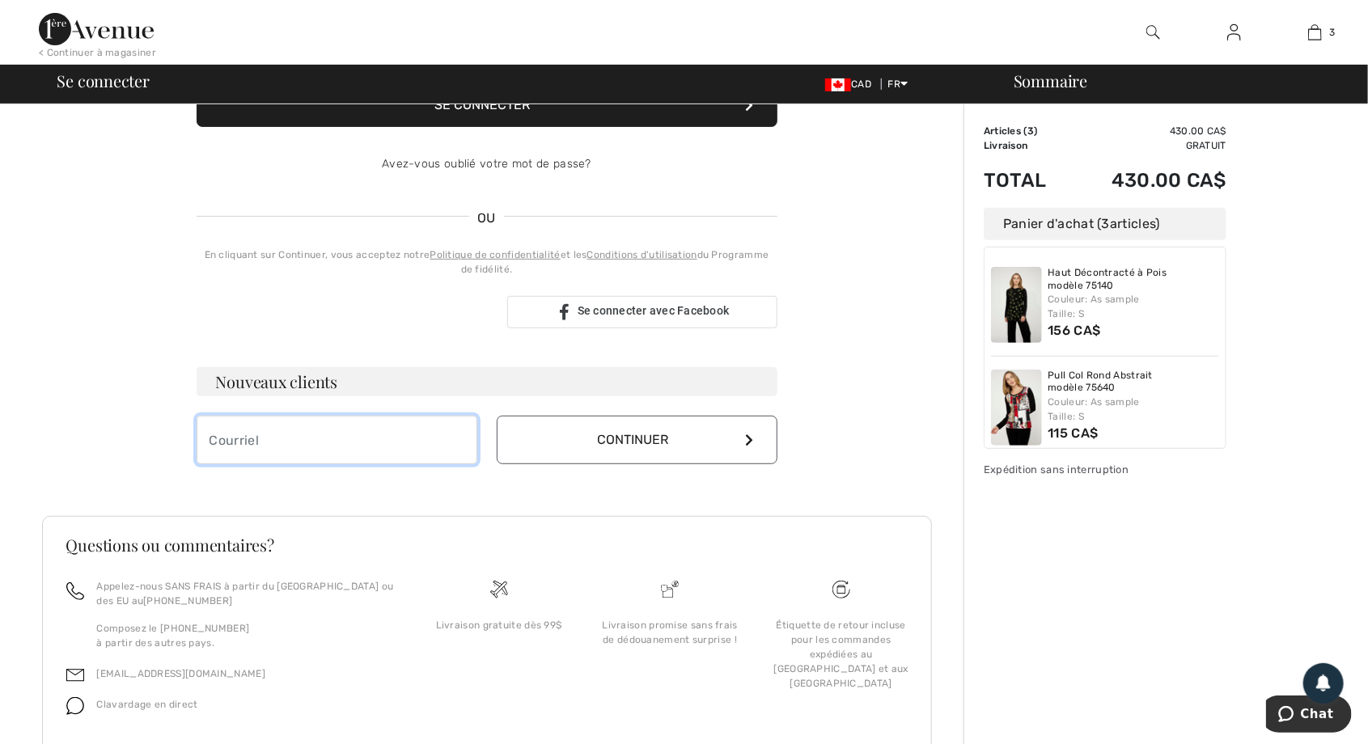
click at [280, 435] on input "email" at bounding box center [337, 440] width 281 height 49
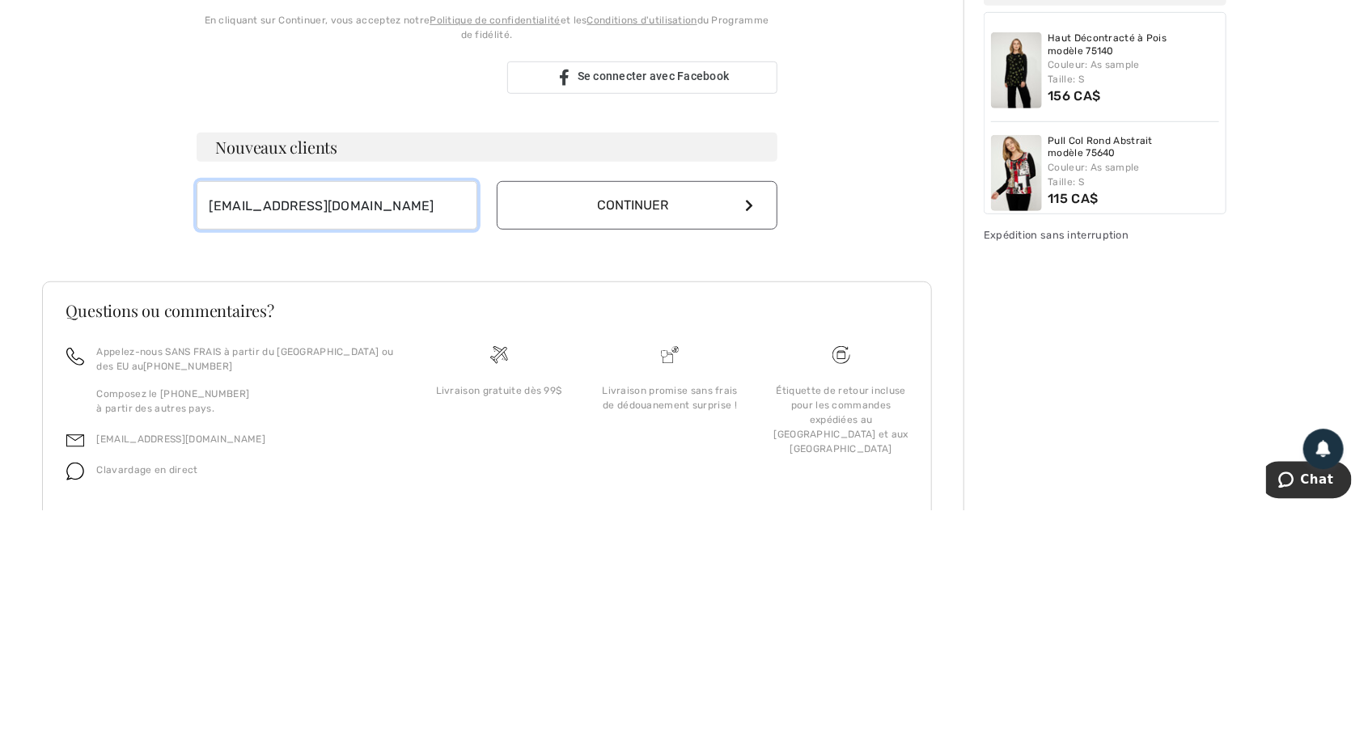
type input "[EMAIL_ADDRESS][DOMAIN_NAME]"
click at [622, 428] on button "Continuer" at bounding box center [637, 440] width 281 height 49
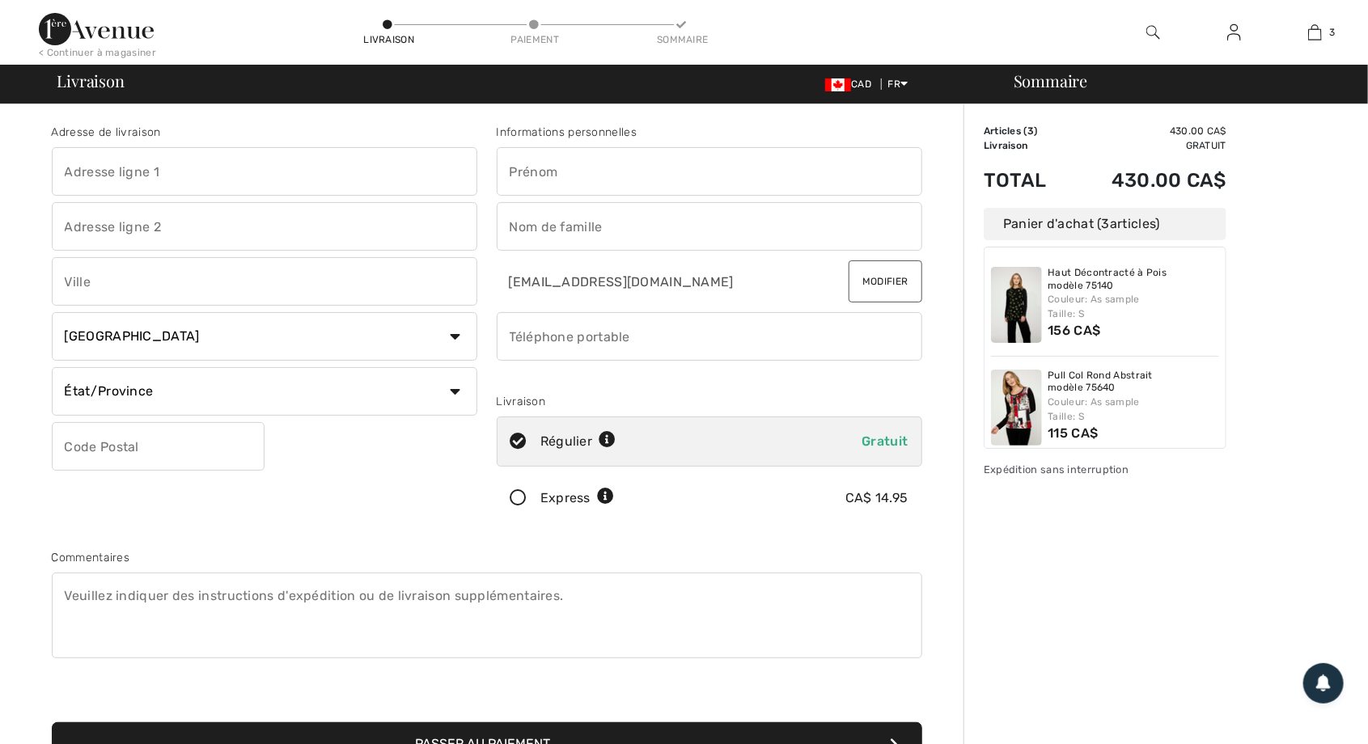
click at [217, 169] on input "text" at bounding box center [264, 171] width 425 height 49
click at [173, 163] on input "text" at bounding box center [264, 171] width 425 height 49
click at [168, 167] on input "text" at bounding box center [264, 171] width 425 height 49
type input "929 se la Perouse"
click at [145, 276] on input "text" at bounding box center [264, 281] width 425 height 49
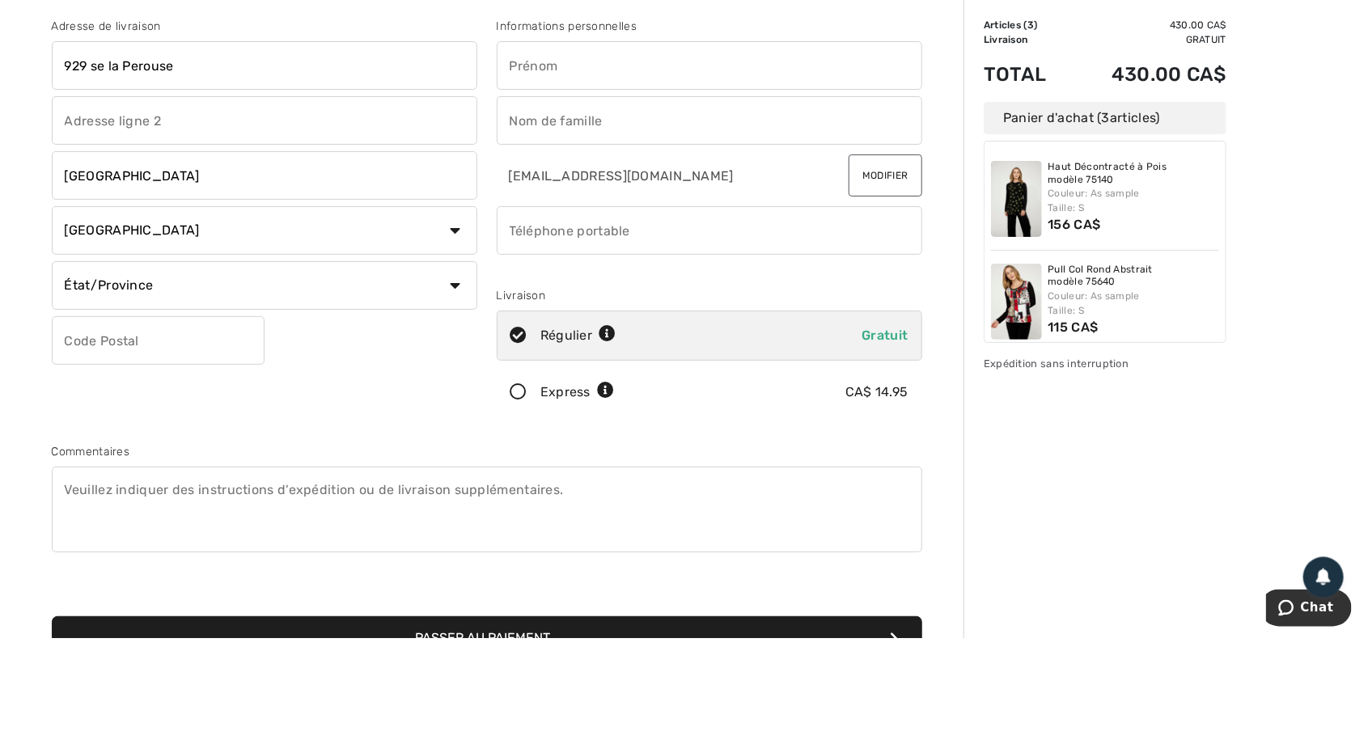
type input "Boucherville"
click at [223, 399] on select "État/Province Alberta Colombie-Britannique Ile-du-Prince-Edward Manitoba Nouvea…" at bounding box center [264, 391] width 425 height 49
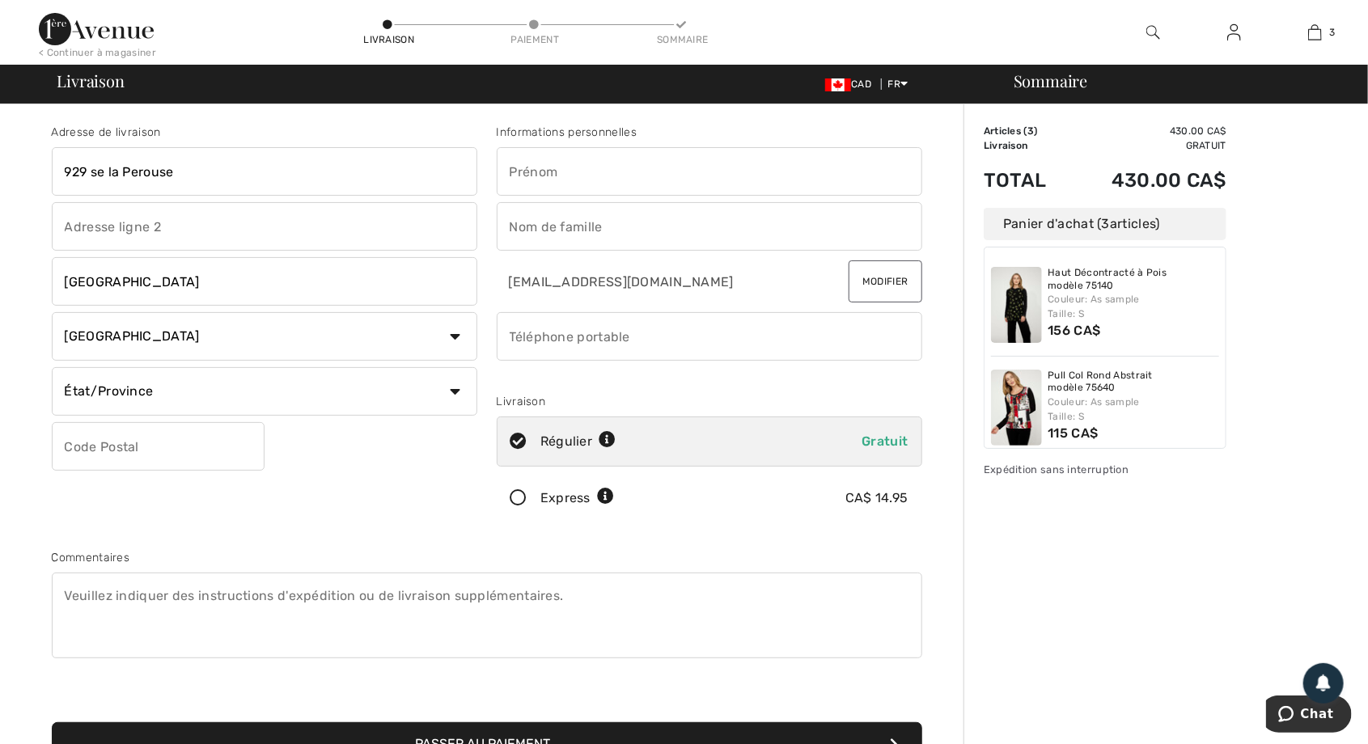
select select "QC"
click at [52, 367] on select "État/Province Alberta Colombie-Britannique Ile-du-Prince-Edward Manitoba Nouvea…" at bounding box center [264, 391] width 425 height 49
click at [131, 444] on input "text" at bounding box center [158, 446] width 213 height 49
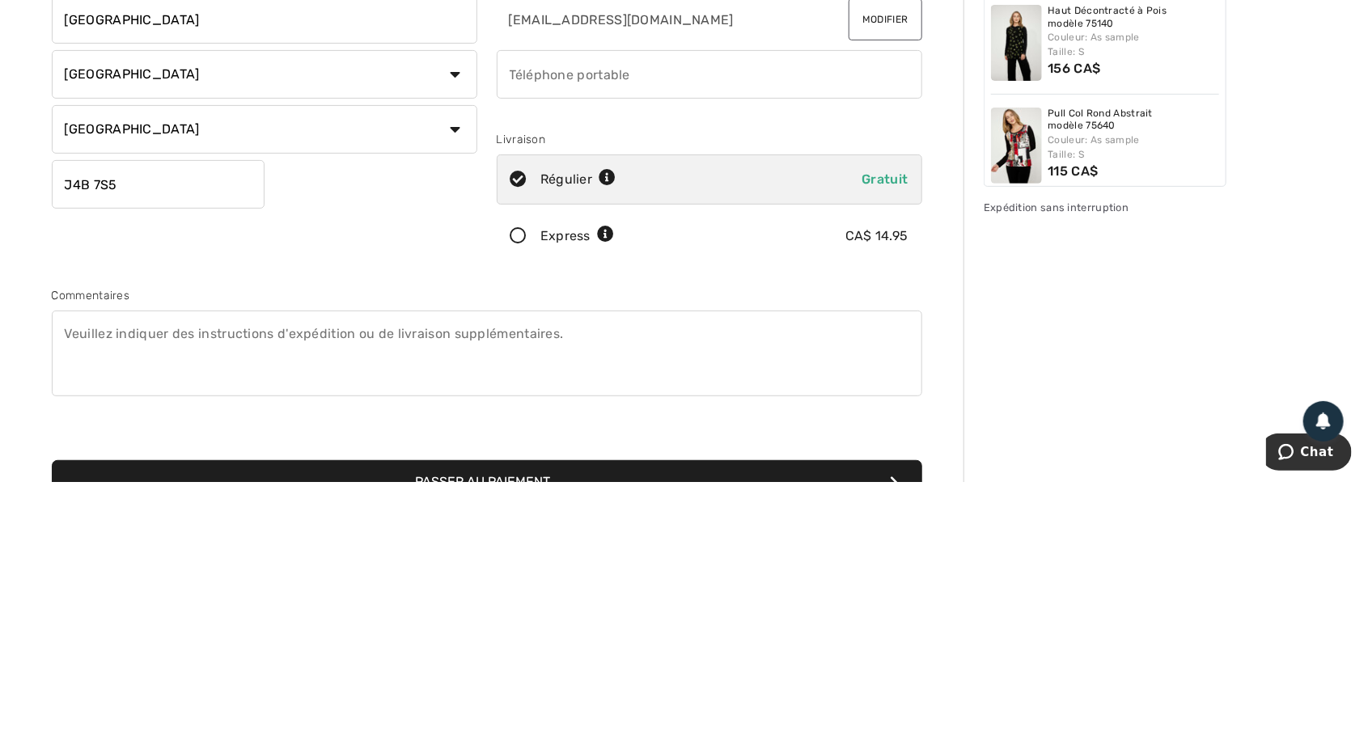
type input "J4B7S5"
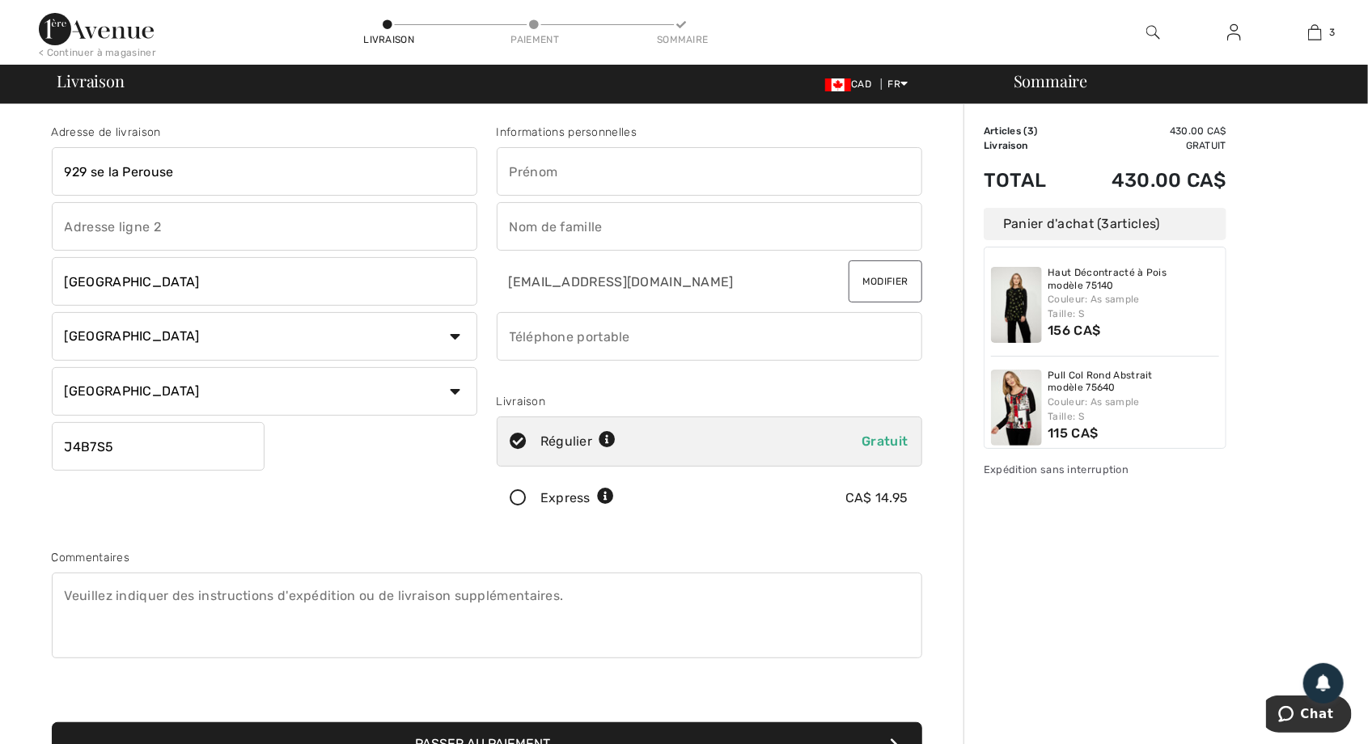
click at [603, 175] on input "text" at bounding box center [709, 171] width 425 height 49
type input "Marielle"
click at [637, 231] on input "text" at bounding box center [709, 226] width 425 height 49
type input "Nantais"
click at [600, 341] on input "phone" at bounding box center [709, 336] width 425 height 49
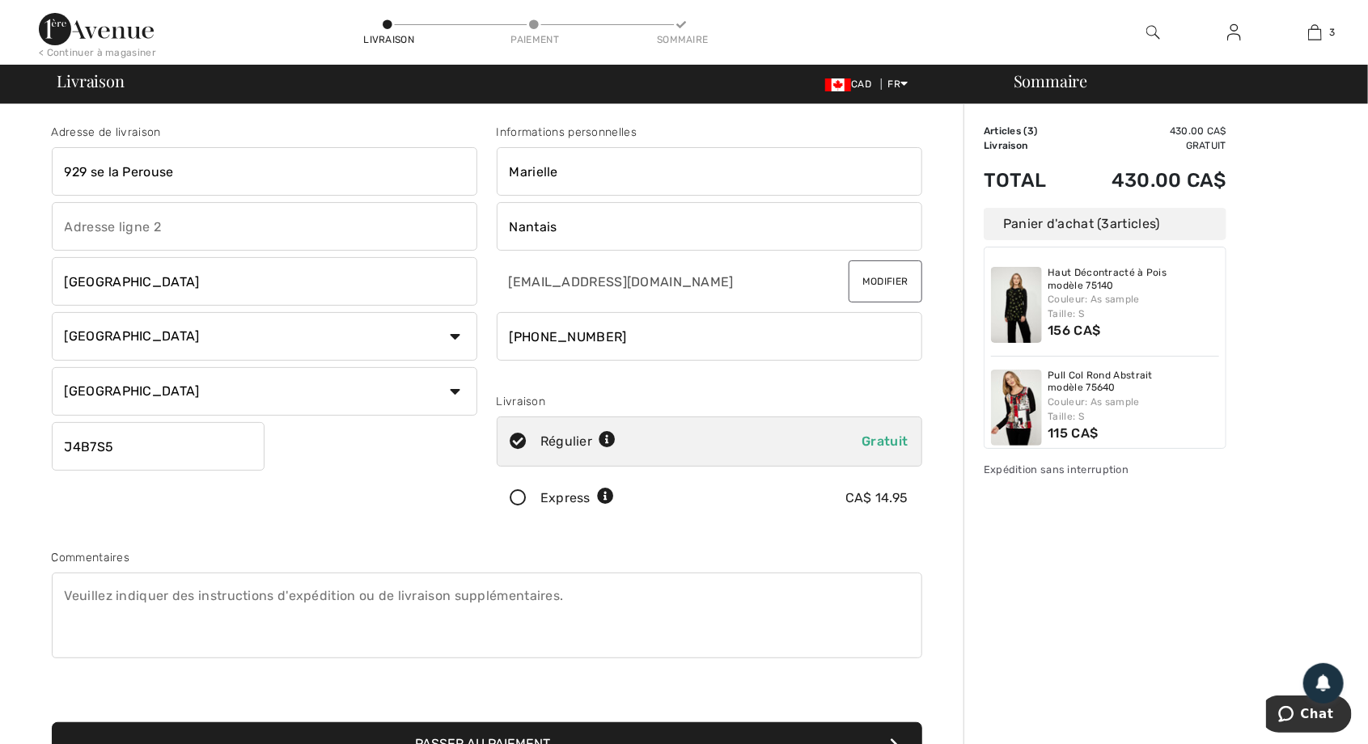
type input "5147086481"
click at [622, 437] on input "radio" at bounding box center [621, 441] width 11 height 49
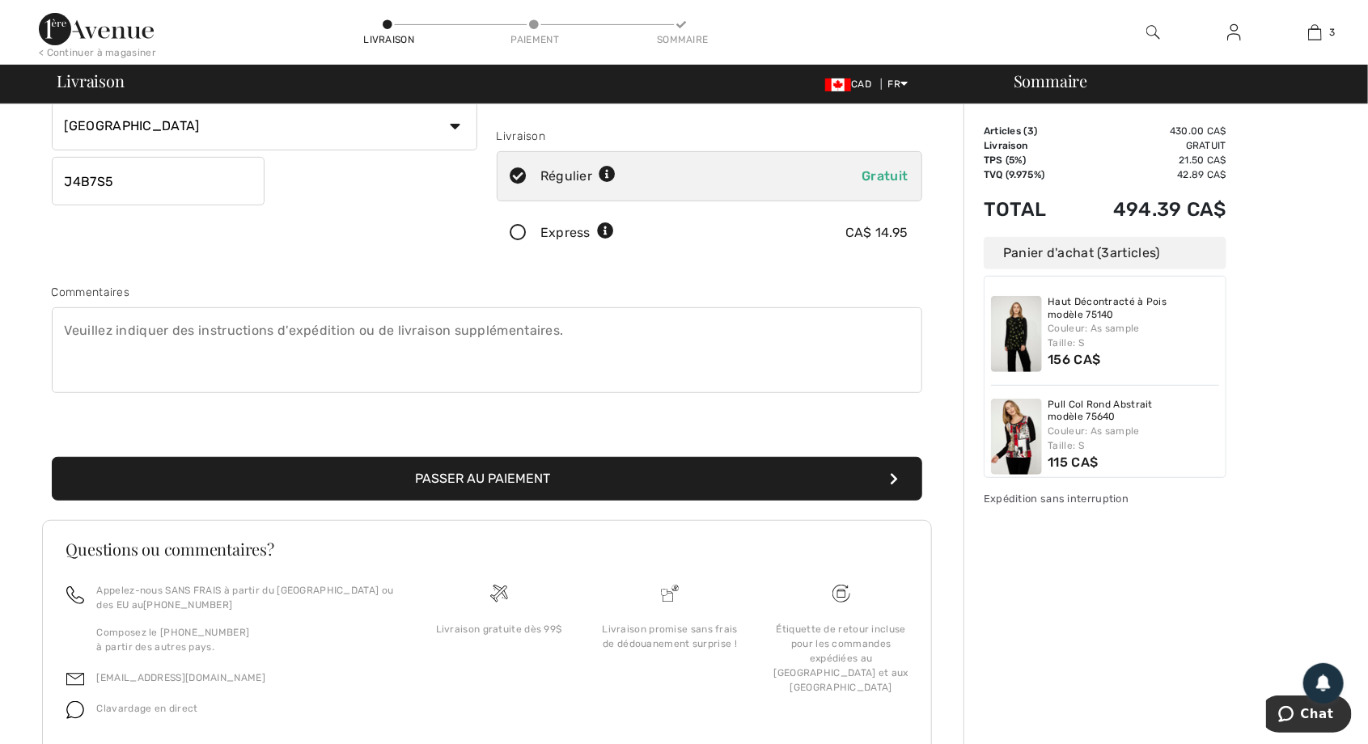
scroll to position [269, 0]
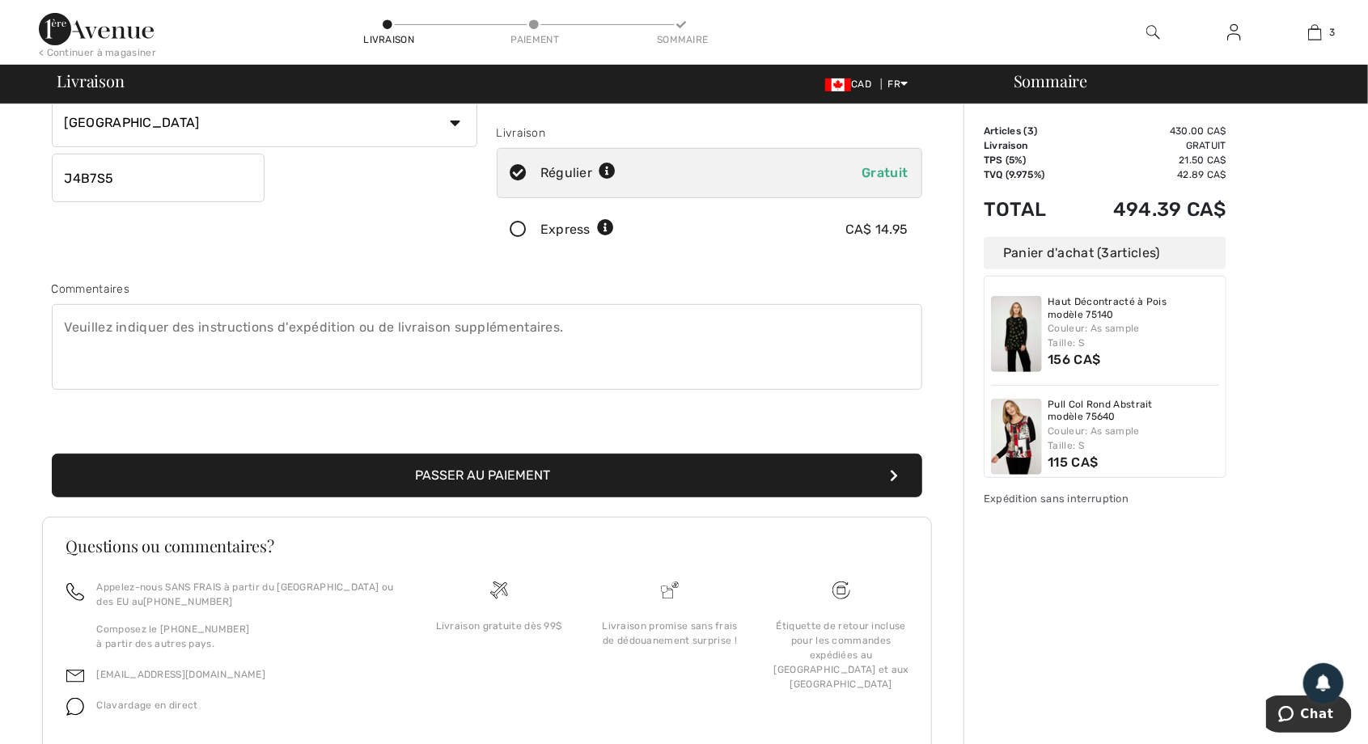
click at [493, 475] on button "Passer au paiement" at bounding box center [487, 476] width 870 height 44
radio input "true"
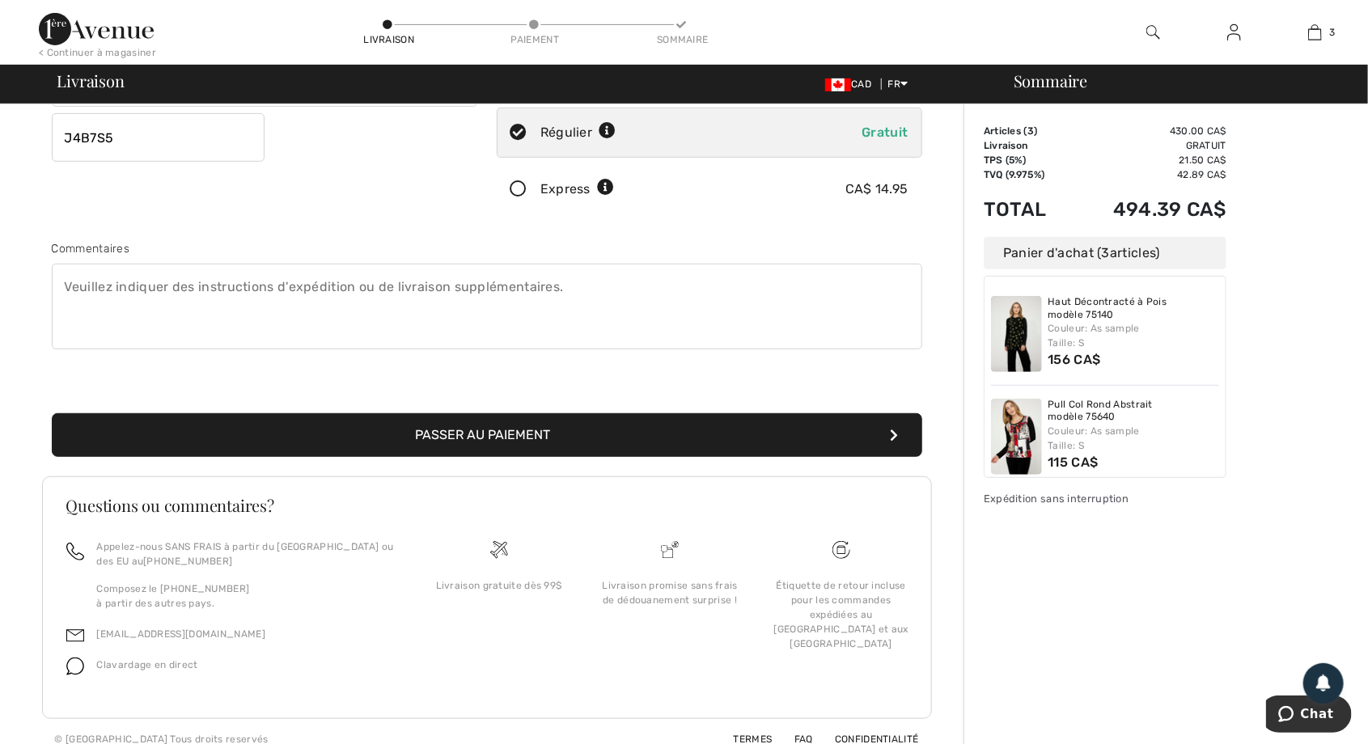
scroll to position [317, 0]
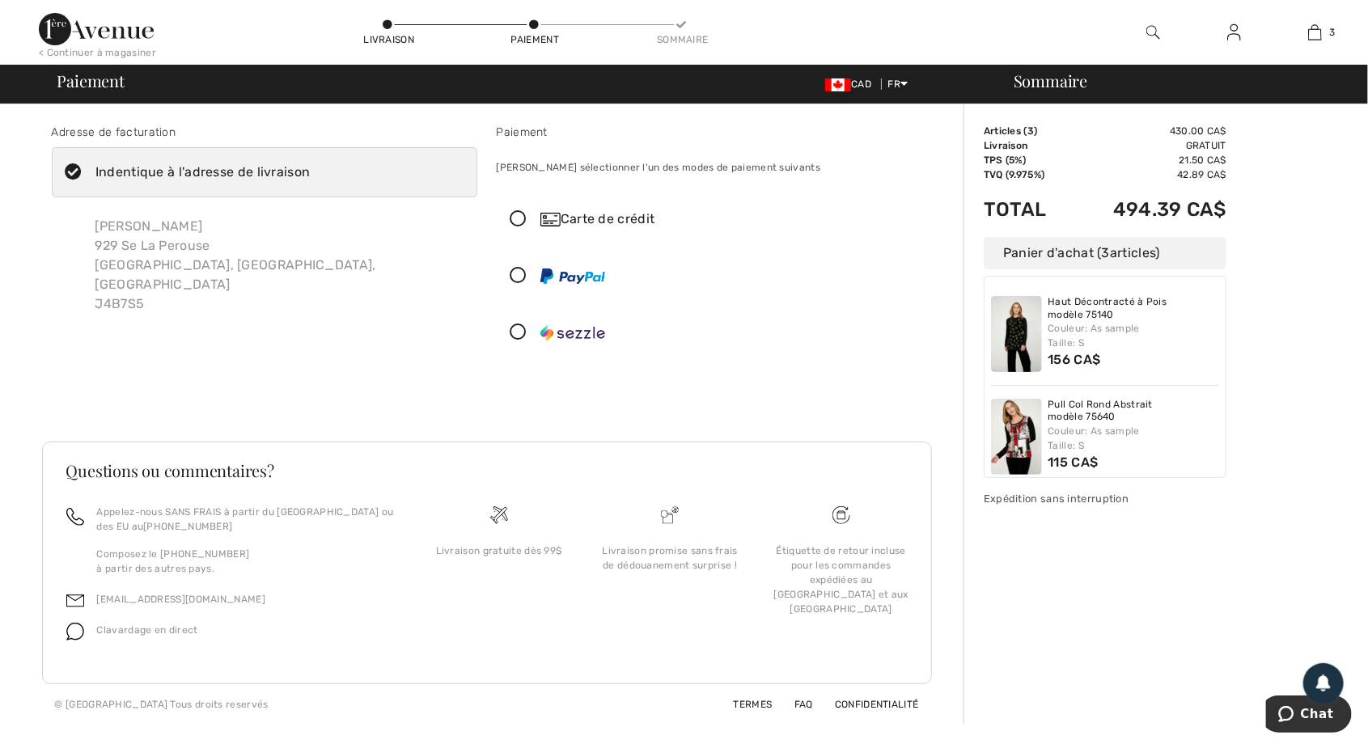
click at [526, 211] on icon at bounding box center [518, 219] width 43 height 17
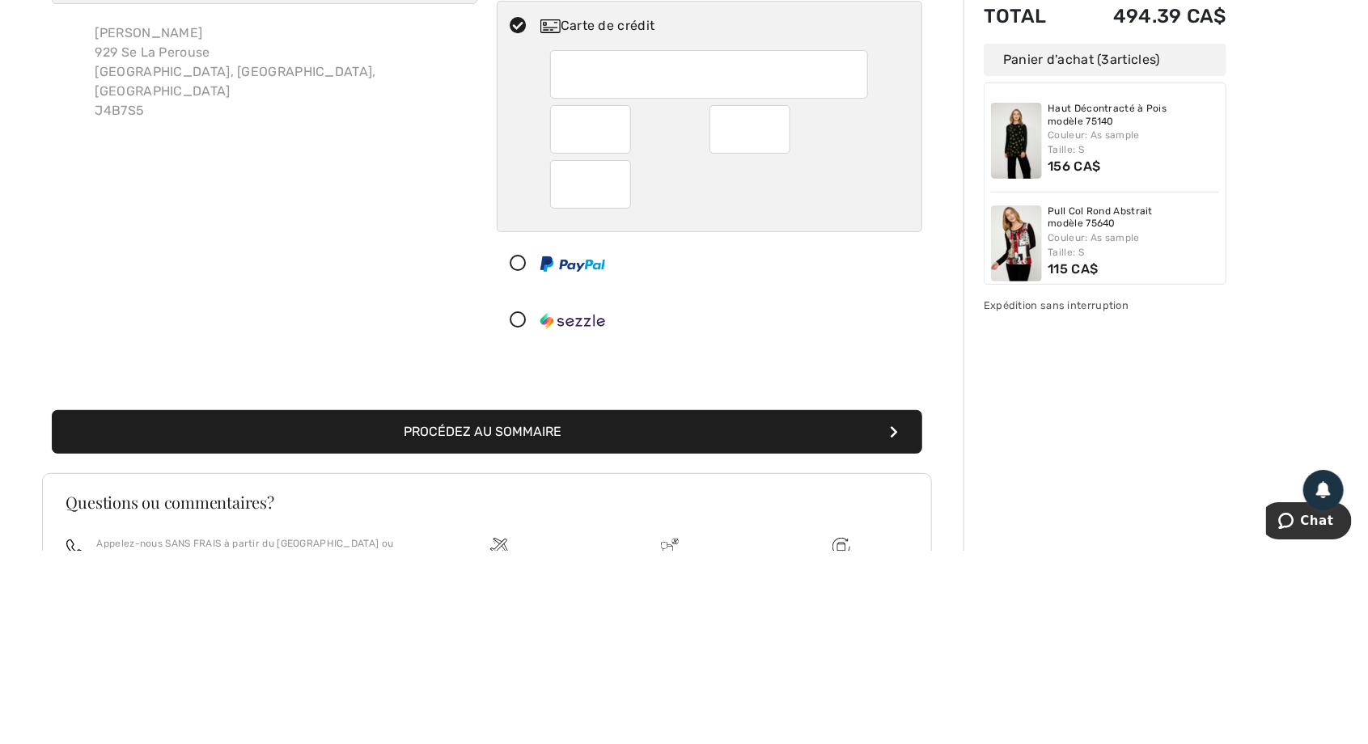
click at [817, 501] on div at bounding box center [702, 513] width 411 height 49
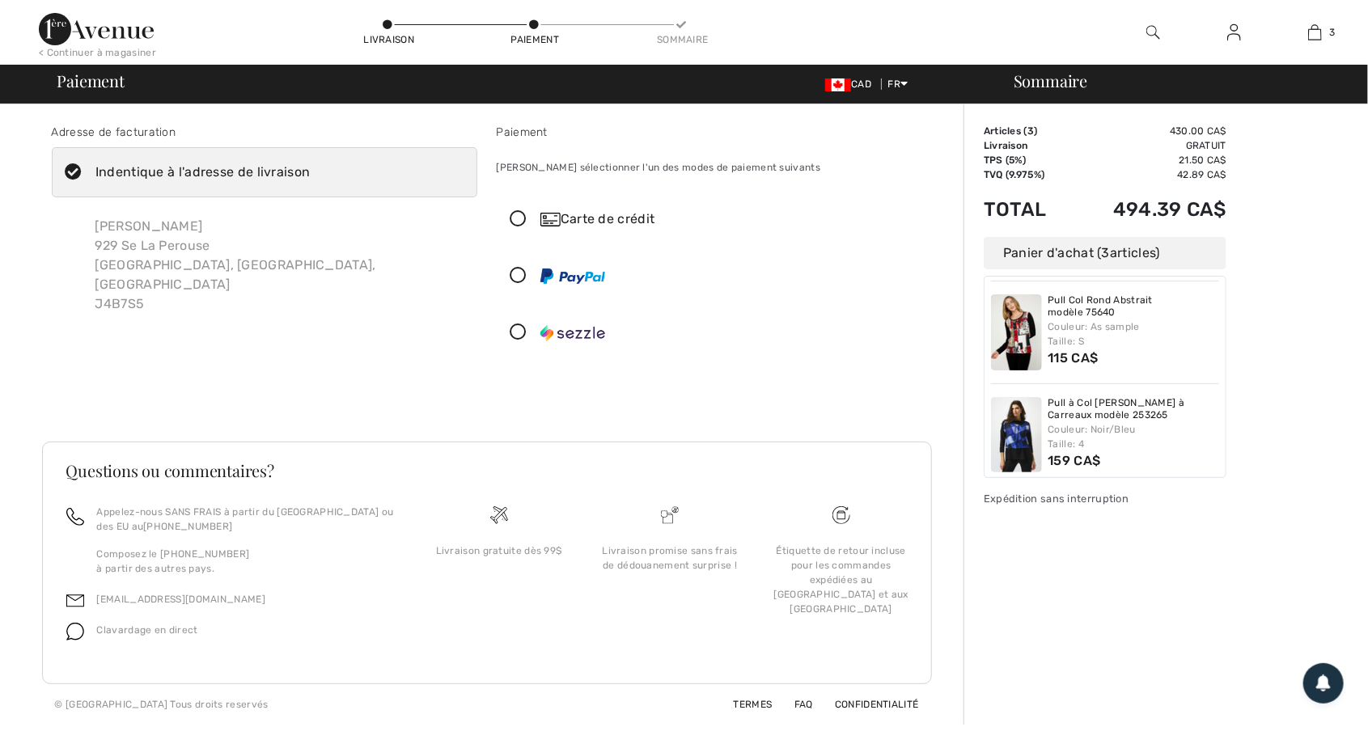
scroll to position [112, 0]
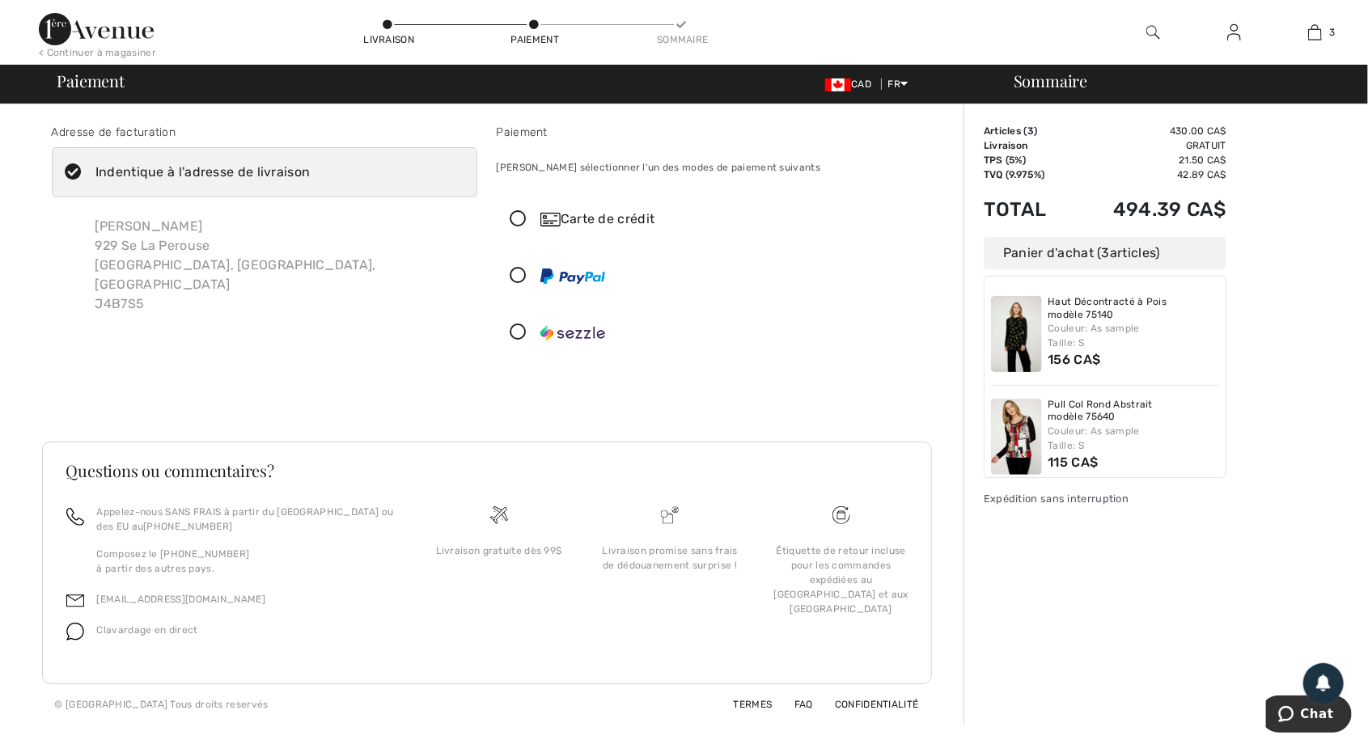
click at [793, 311] on div at bounding box center [702, 332] width 411 height 49
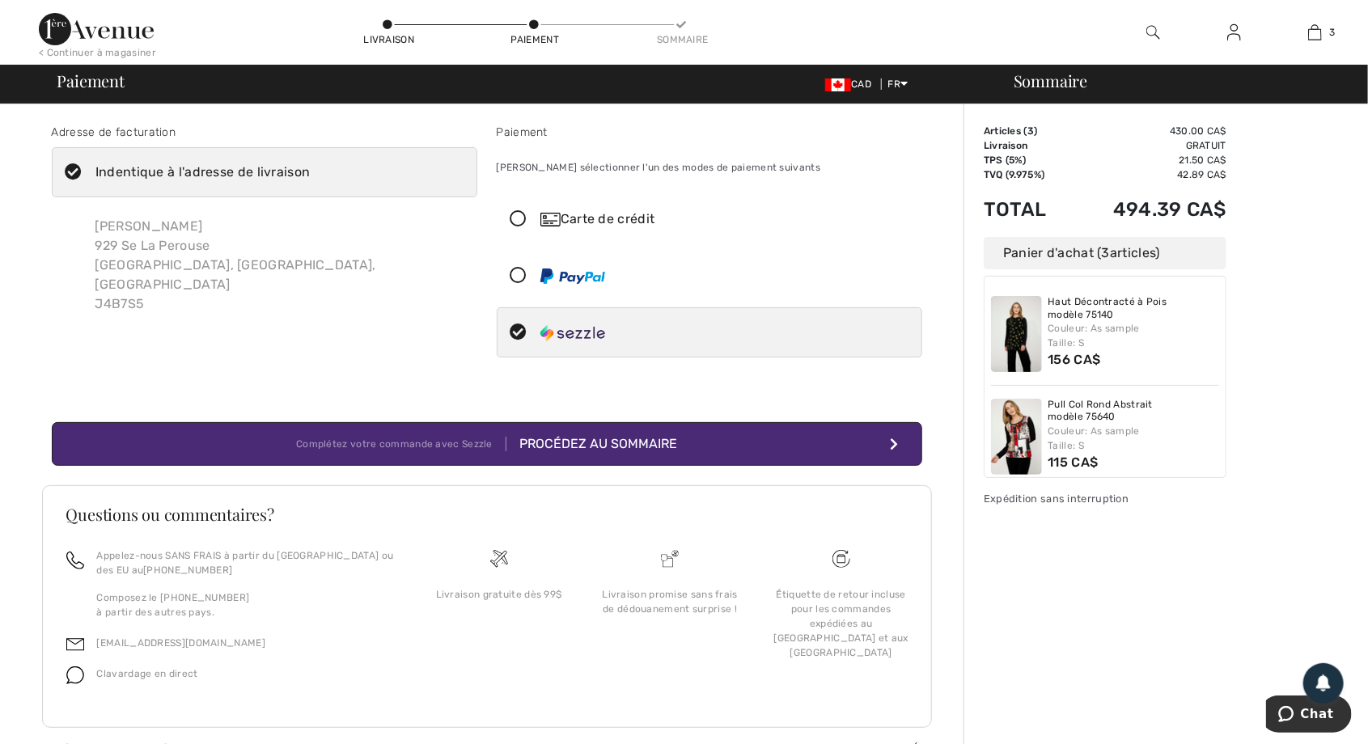
click at [535, 217] on icon at bounding box center [518, 219] width 43 height 17
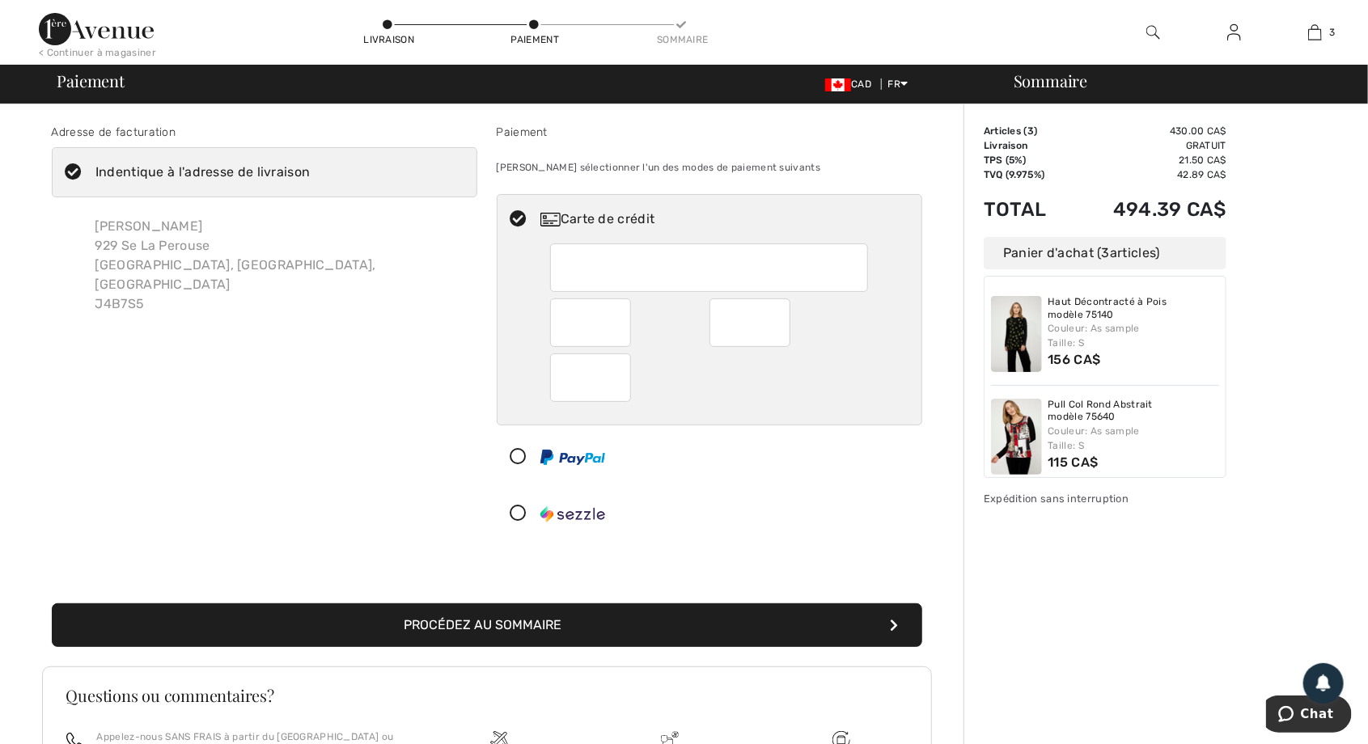
click at [506, 619] on button "Procédez au sommaire" at bounding box center [487, 625] width 870 height 44
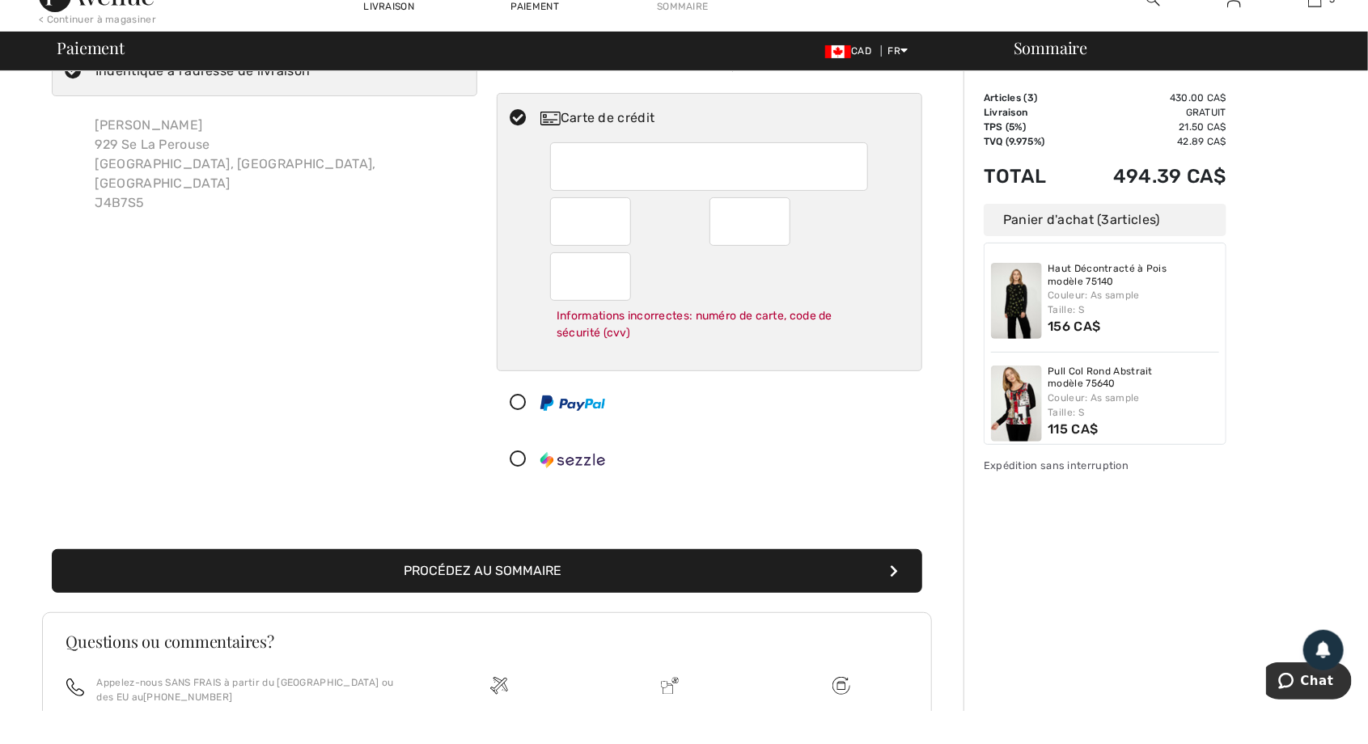
scroll to position [68, 0]
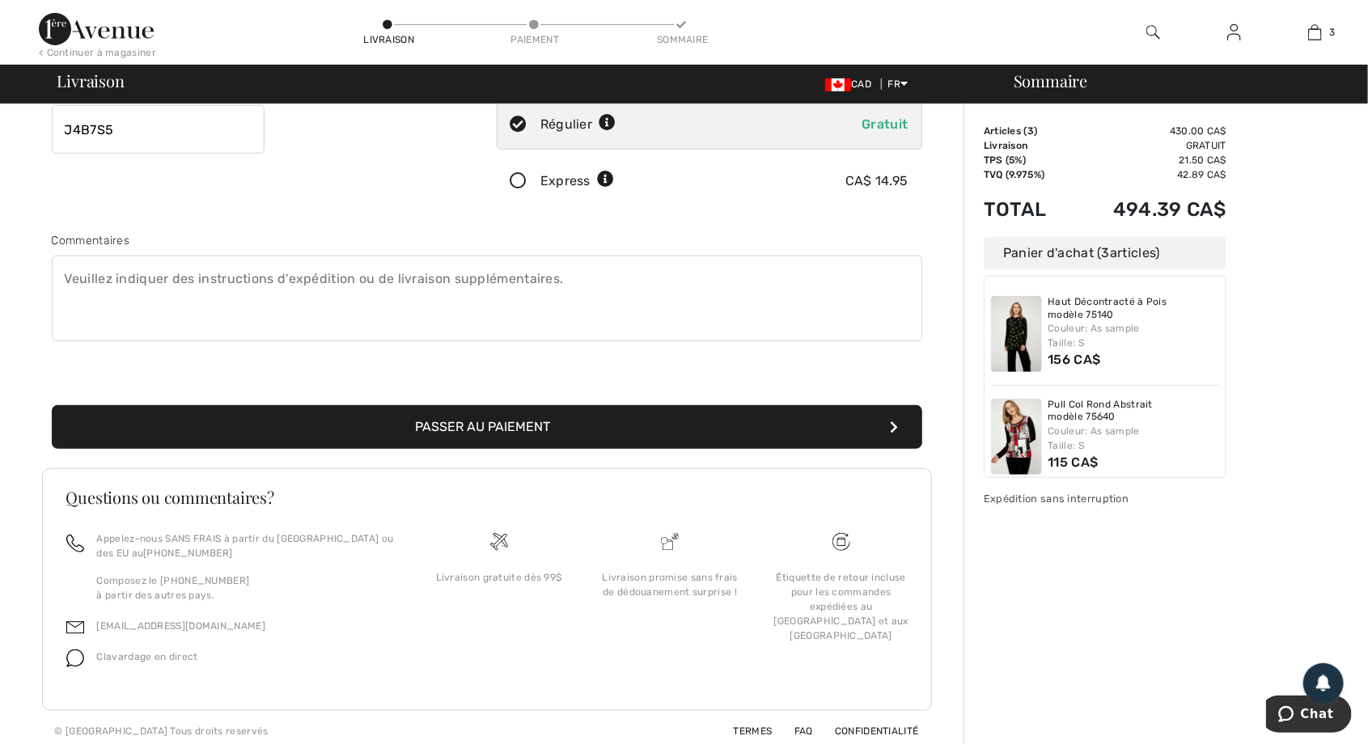
click at [1282, 734] on body "Chat" at bounding box center [1308, 715] width 86 height 40
